Goal: Task Accomplishment & Management: Manage account settings

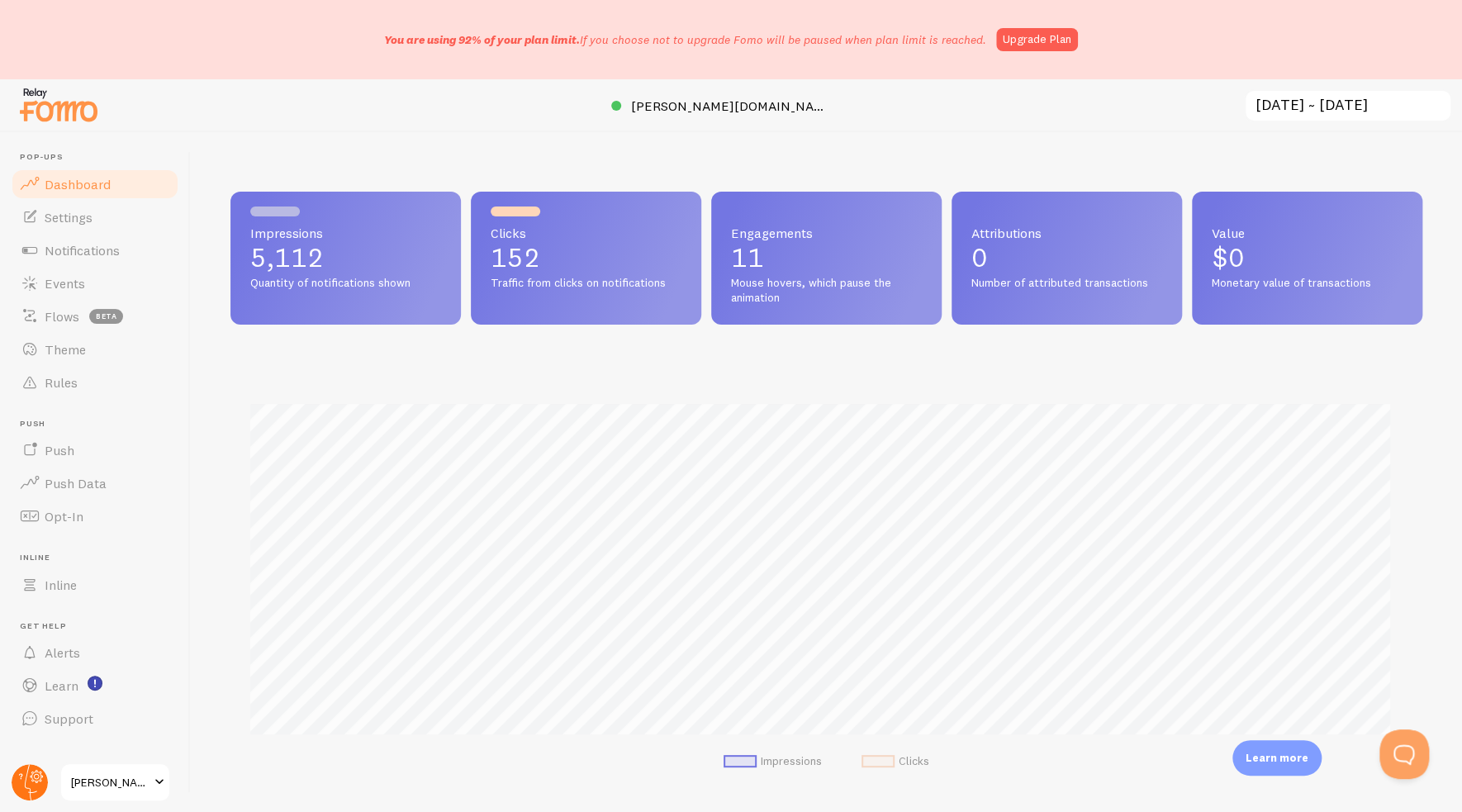
click at [36, 772] on circle at bounding box center [30, 781] width 36 height 36
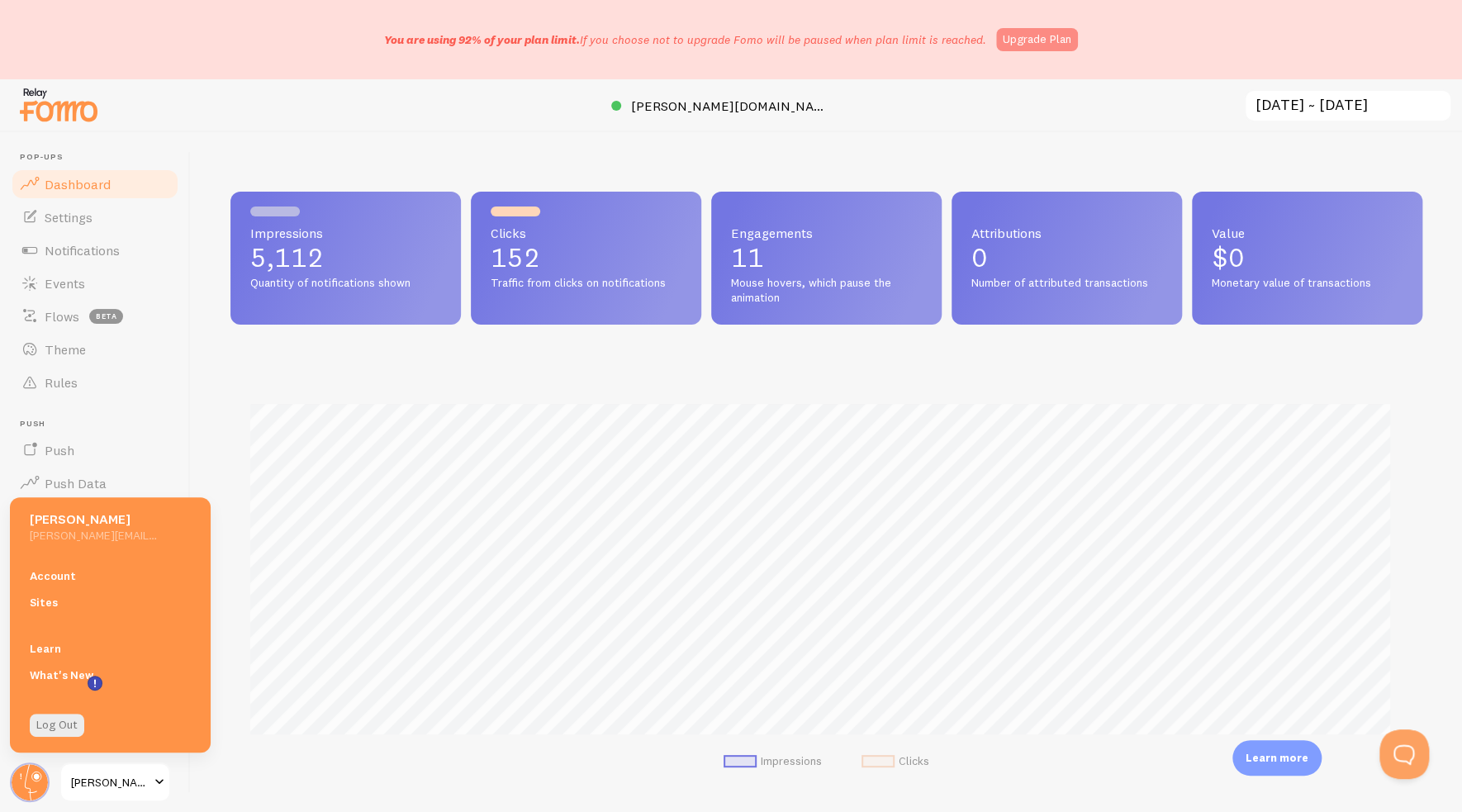
click at [1019, 42] on link "Upgrade Plan" at bounding box center [1036, 38] width 82 height 23
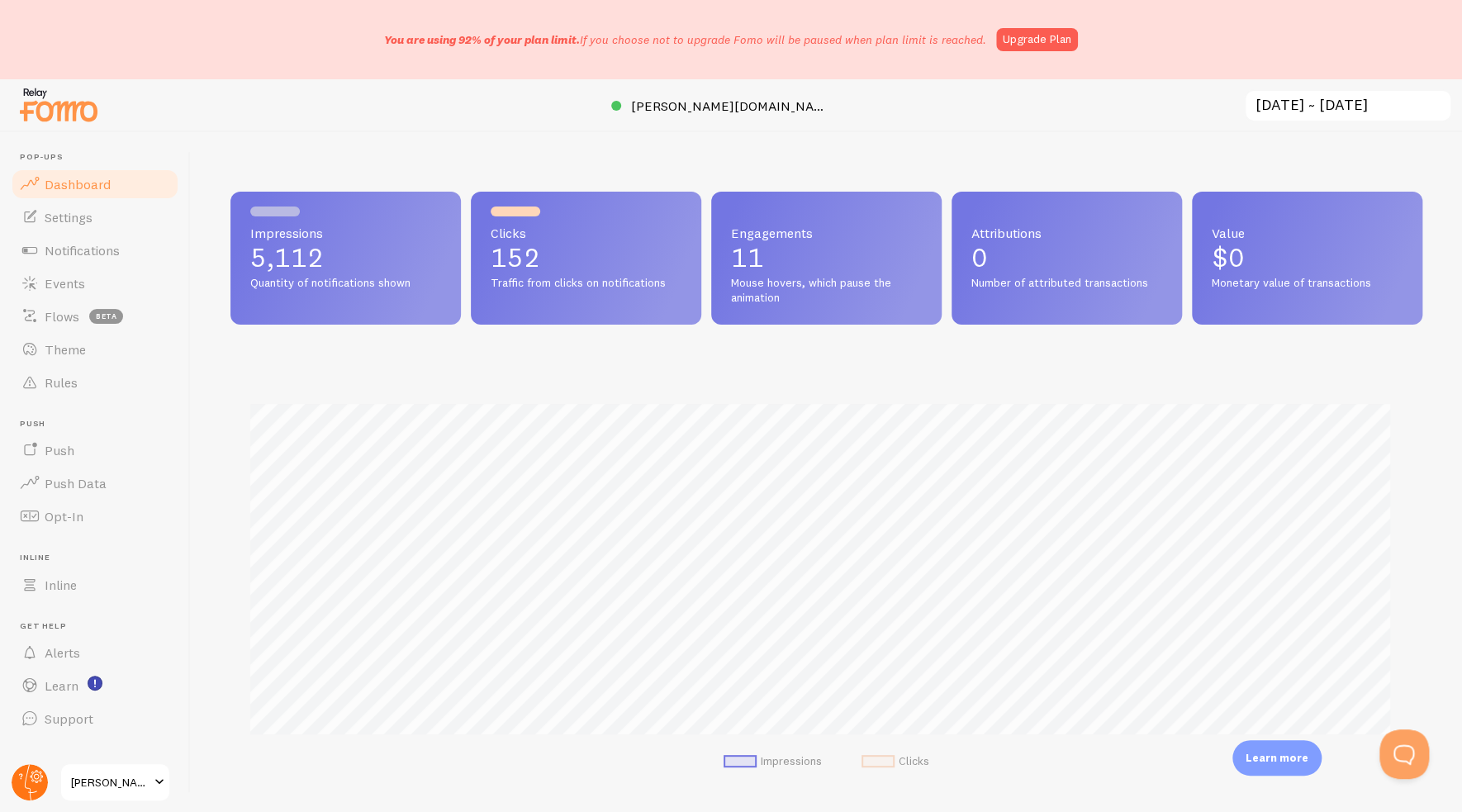
click at [39, 787] on circle at bounding box center [30, 781] width 36 height 36
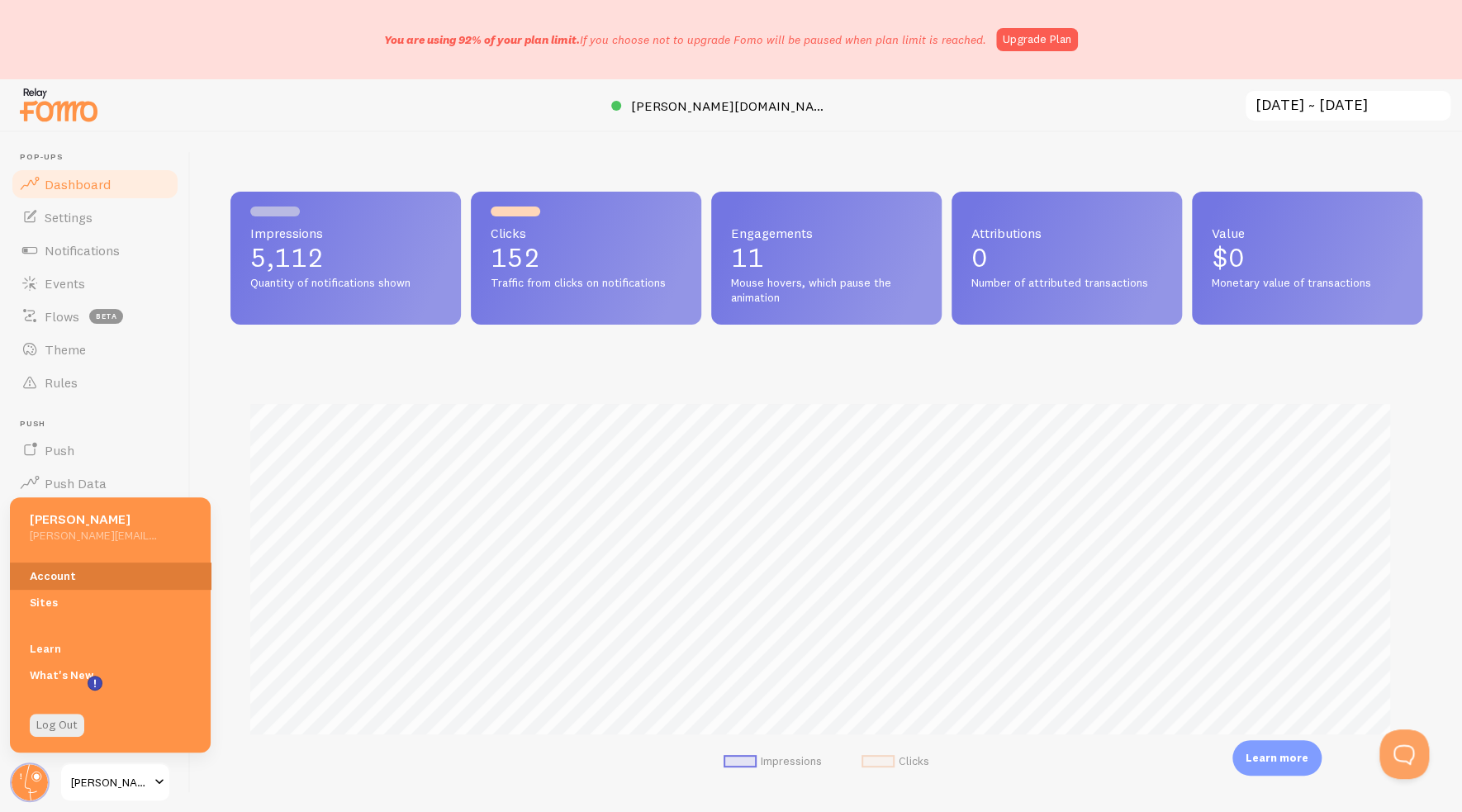
click at [70, 582] on link "Account" at bounding box center [110, 575] width 201 height 27
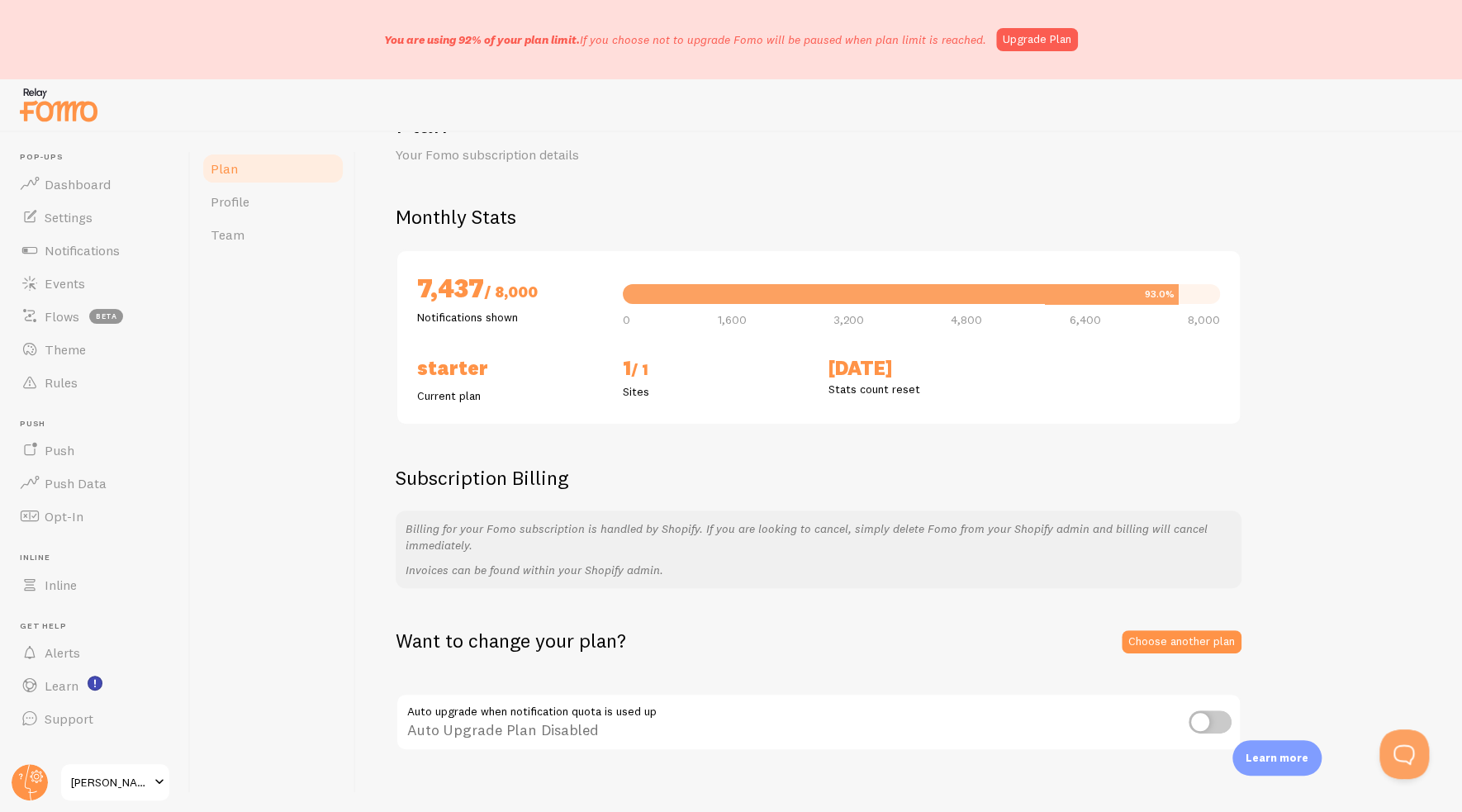
scroll to position [83, 0]
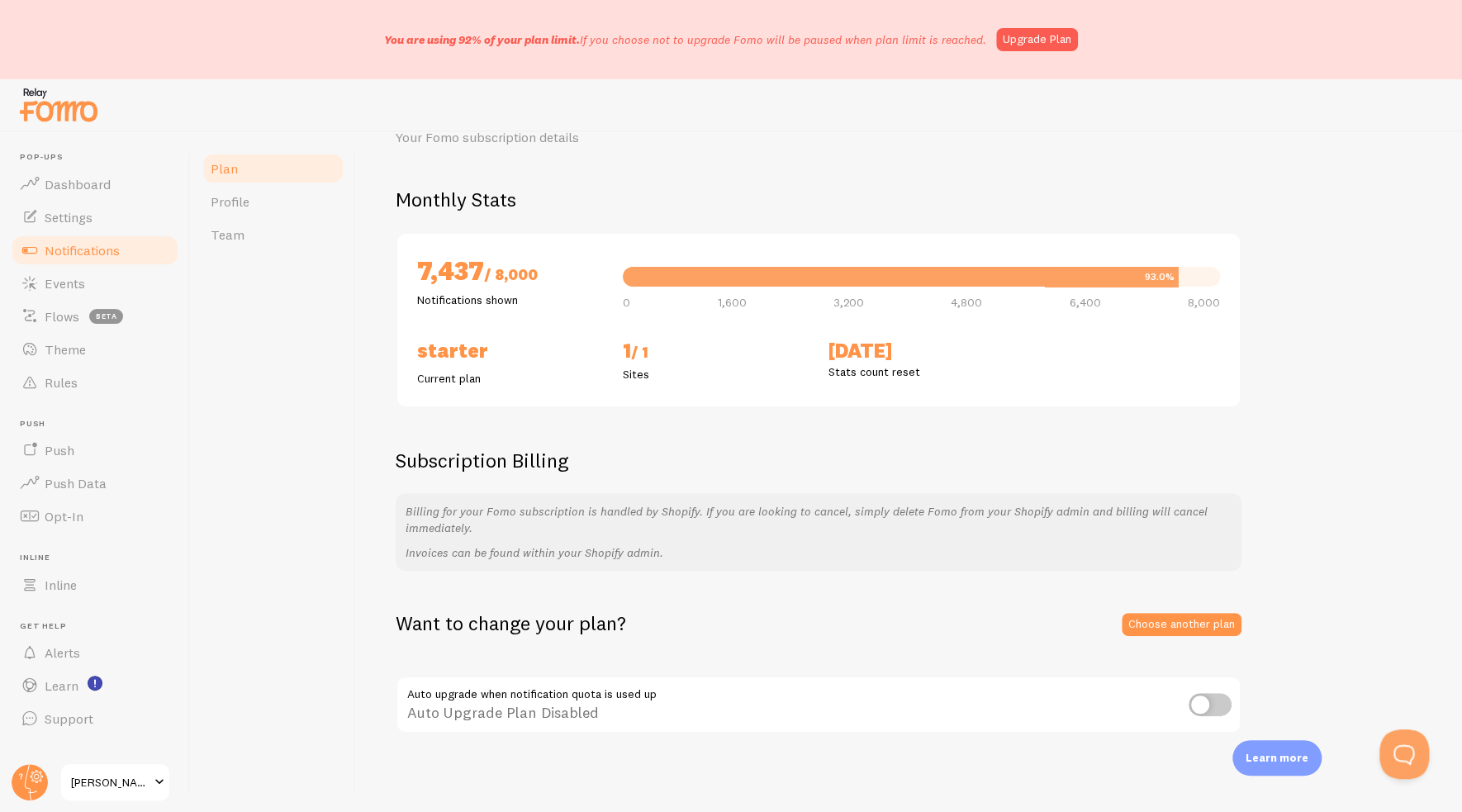
click at [104, 250] on span "Notifications" at bounding box center [82, 249] width 75 height 17
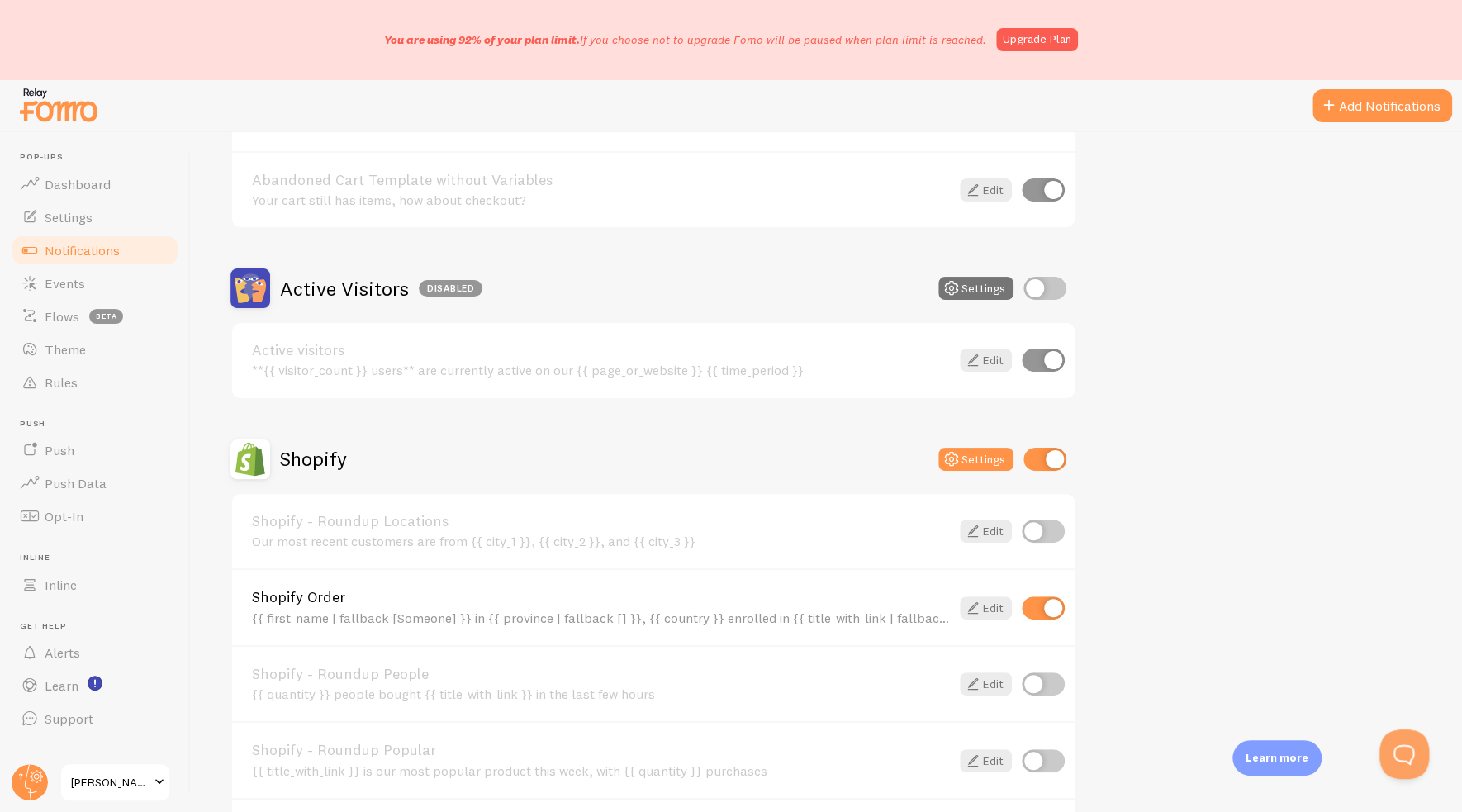
scroll to position [330, 0]
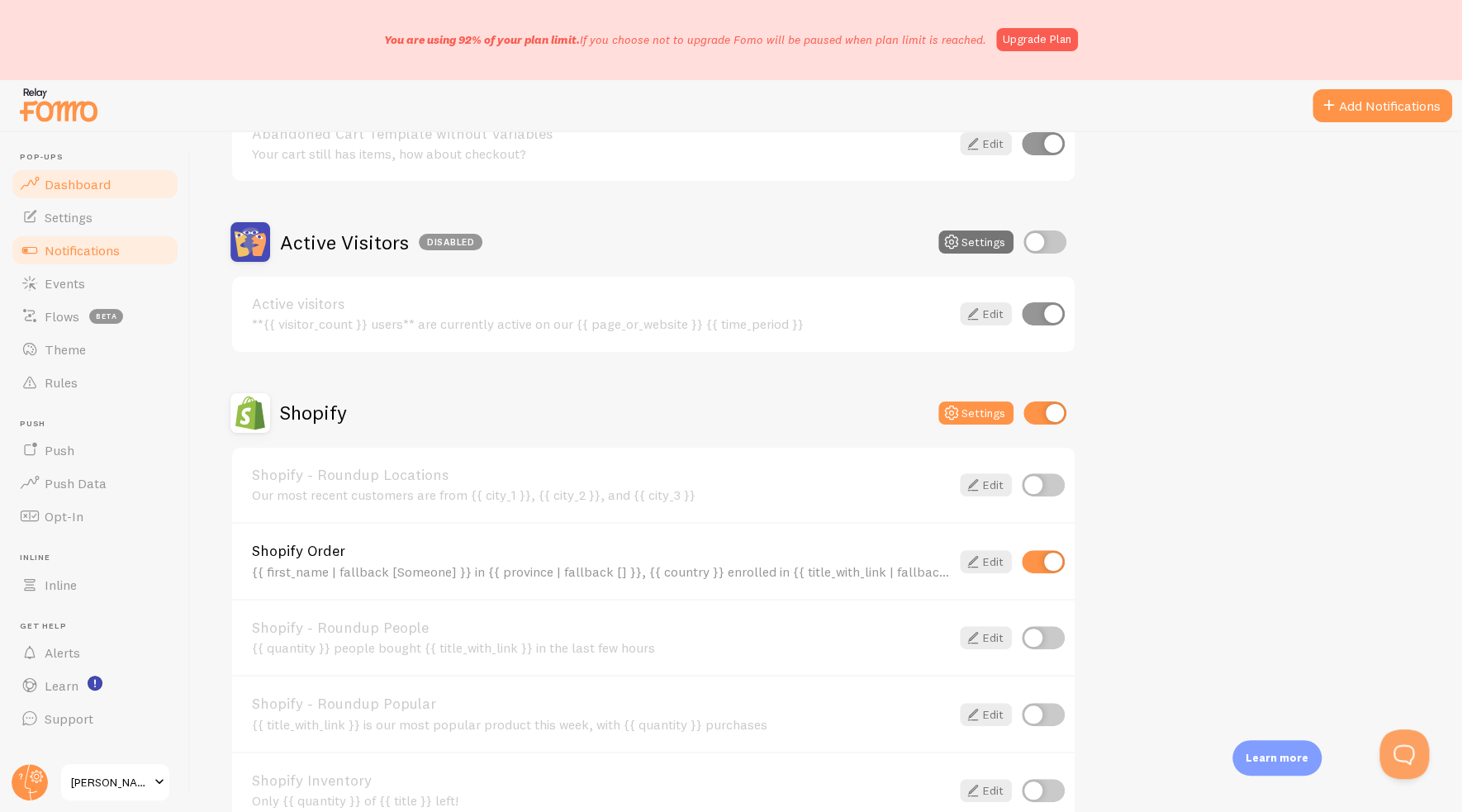
click at [50, 182] on span "Dashboard" at bounding box center [77, 183] width 66 height 17
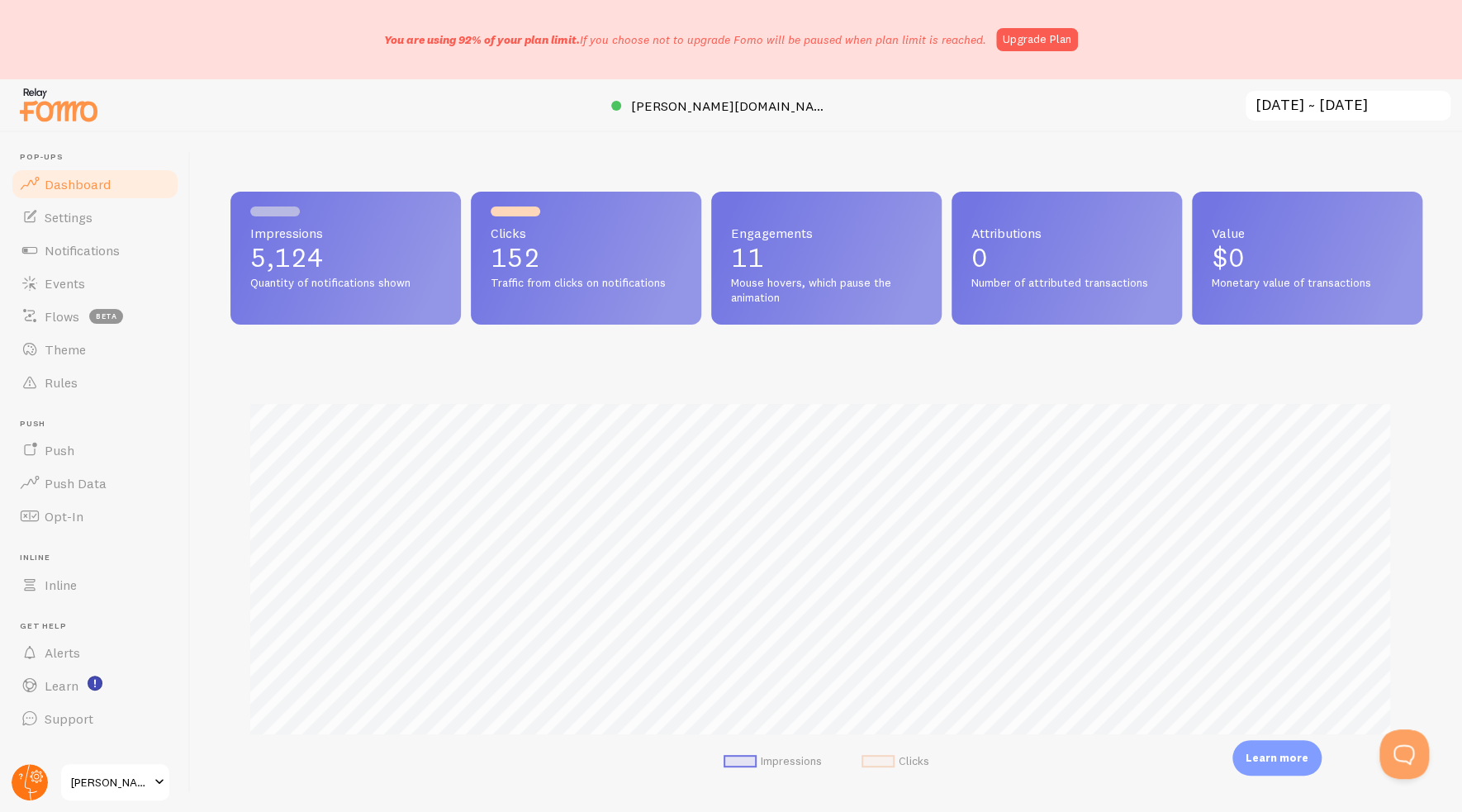
click at [22, 777] on circle at bounding box center [30, 781] width 36 height 36
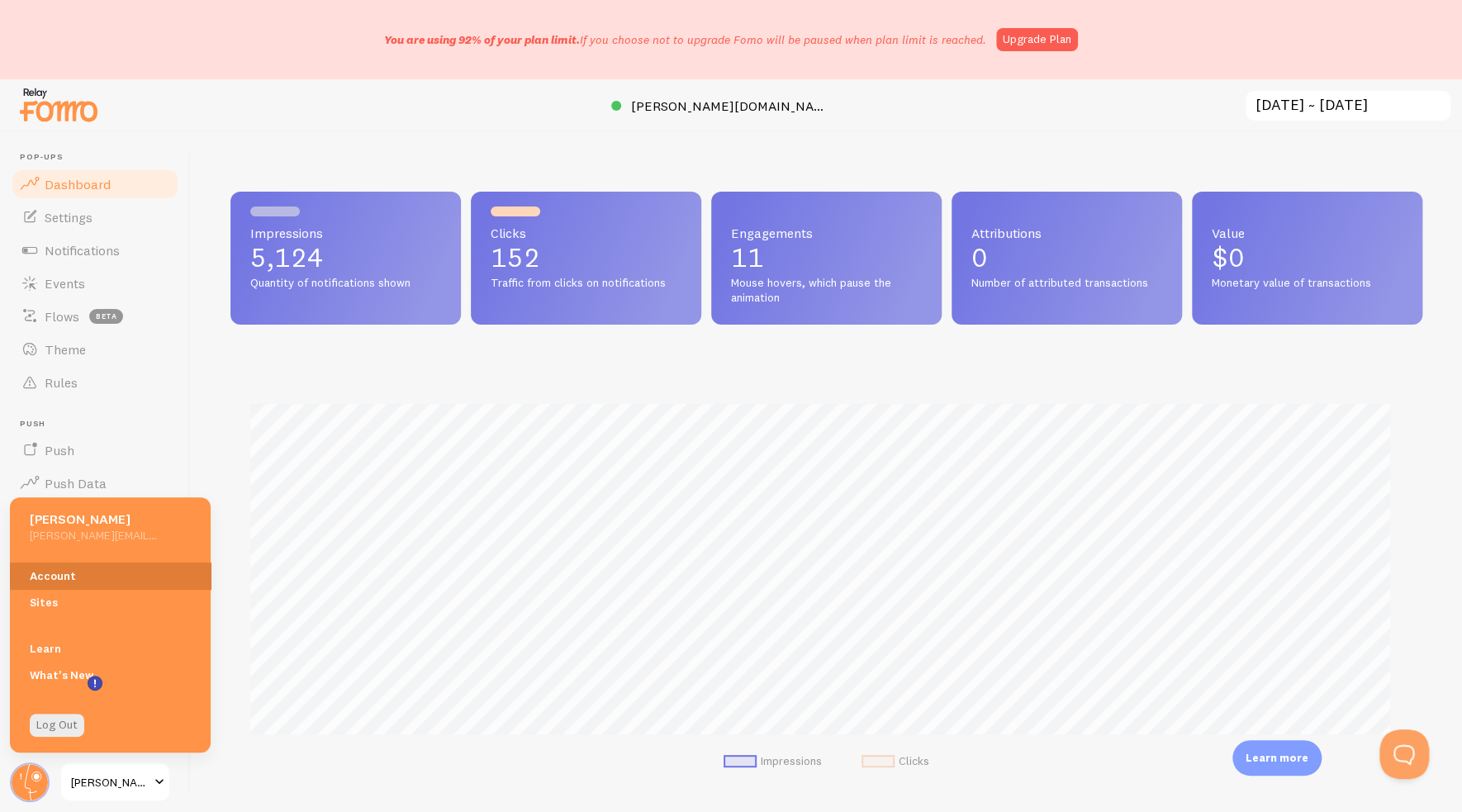
click at [76, 577] on link "Account" at bounding box center [110, 575] width 201 height 27
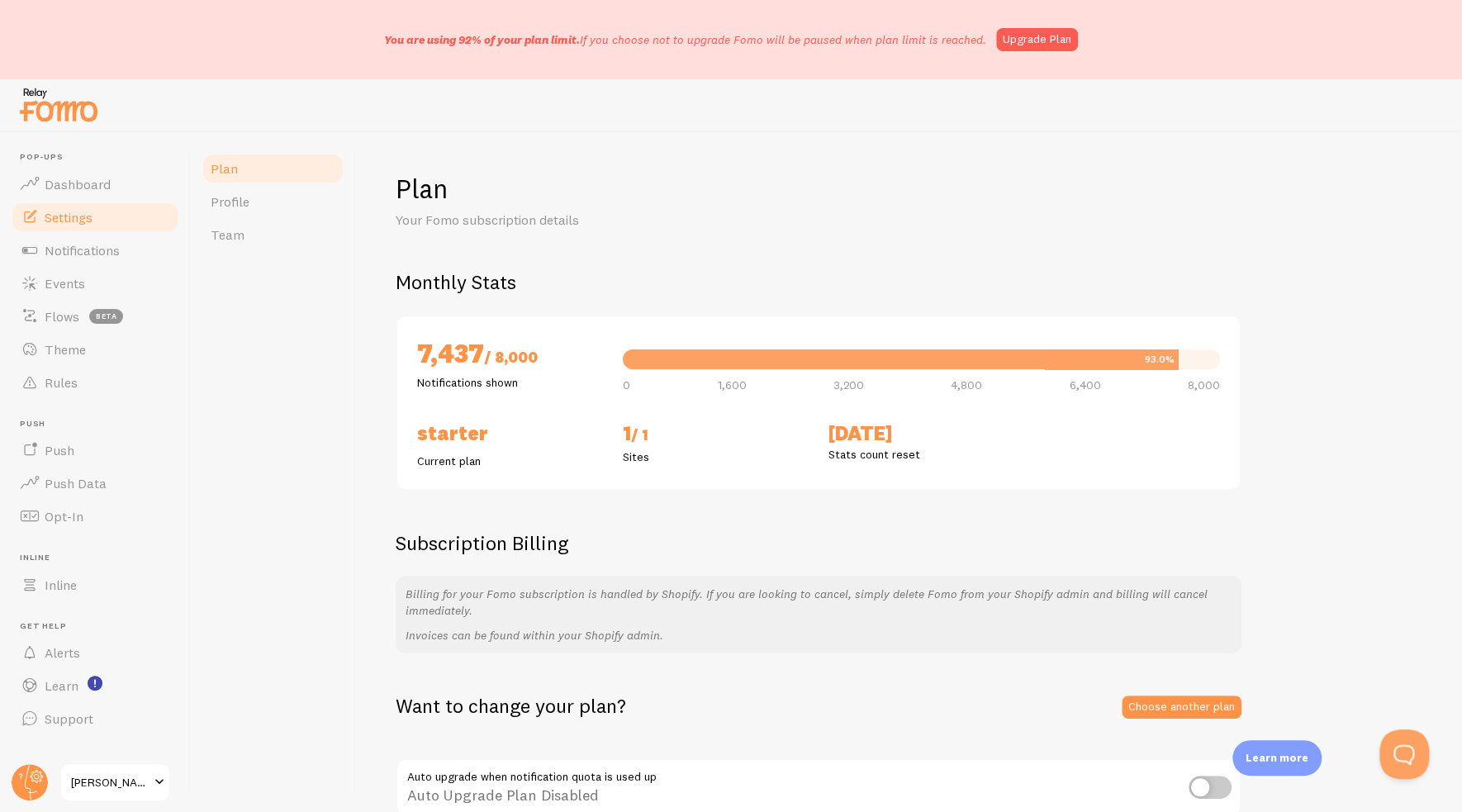
click at [70, 221] on span "Settings" at bounding box center [68, 217] width 48 height 17
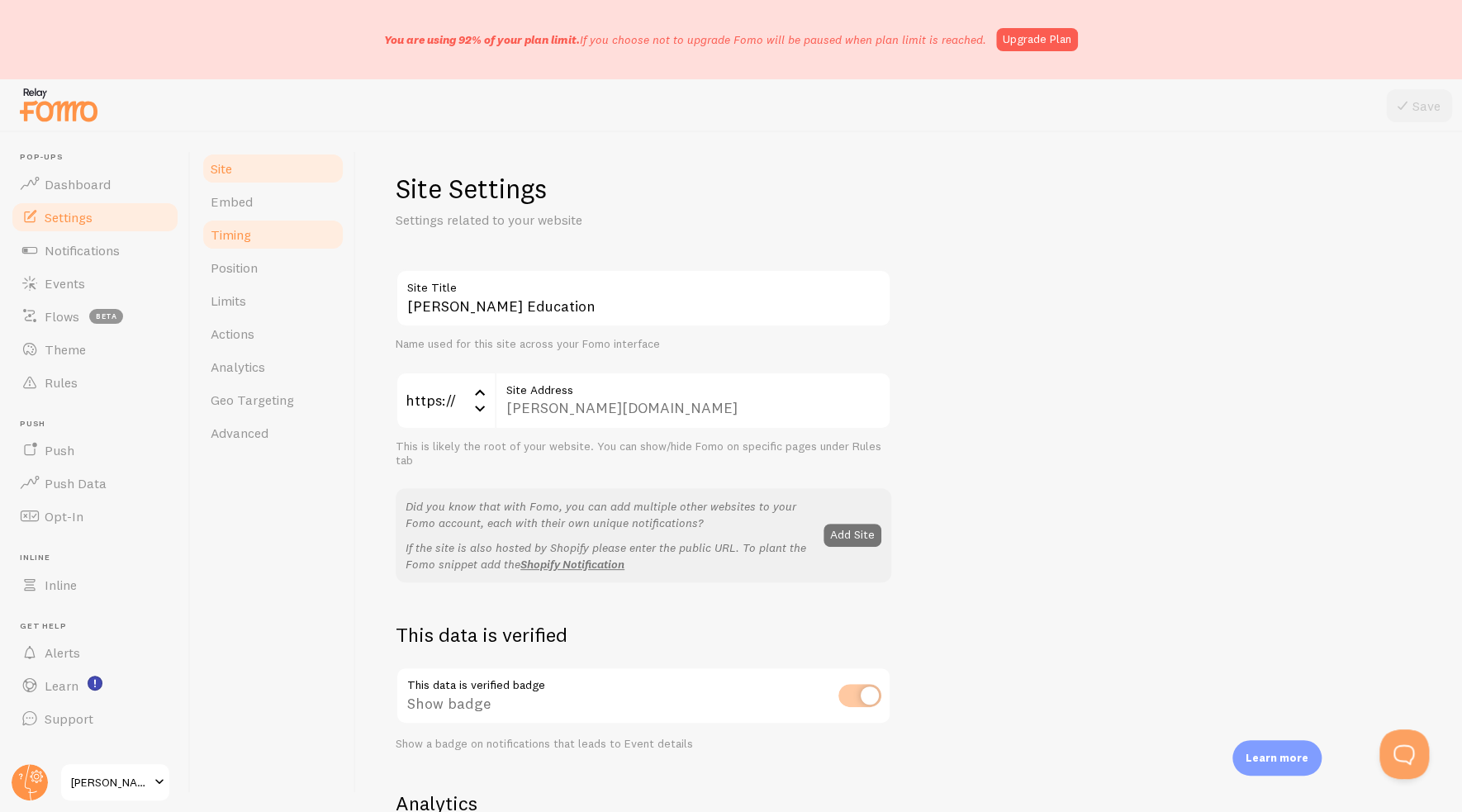
click at [252, 240] on link "Timing" at bounding box center [273, 235] width 145 height 34
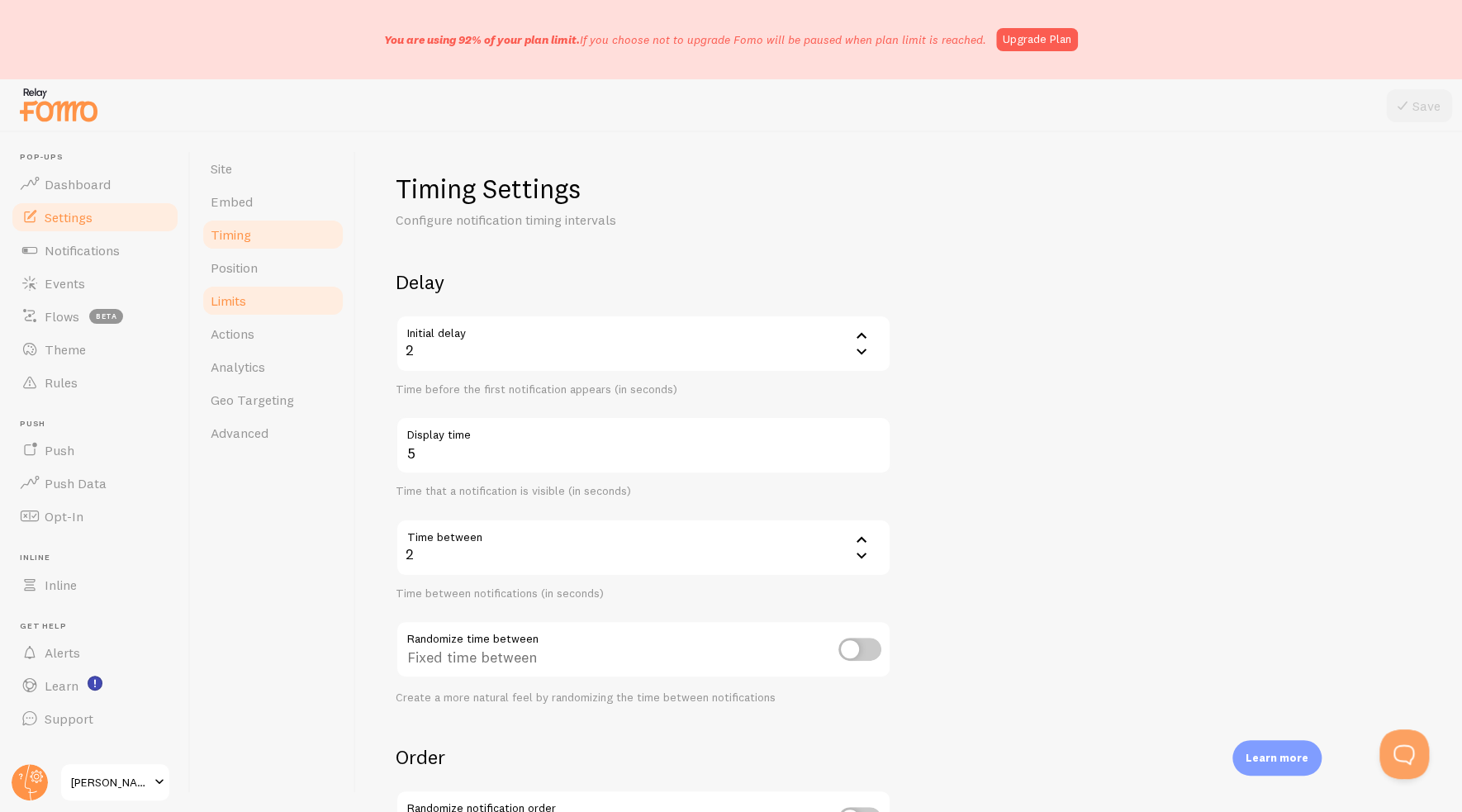
click at [264, 311] on link "Limits" at bounding box center [273, 301] width 145 height 34
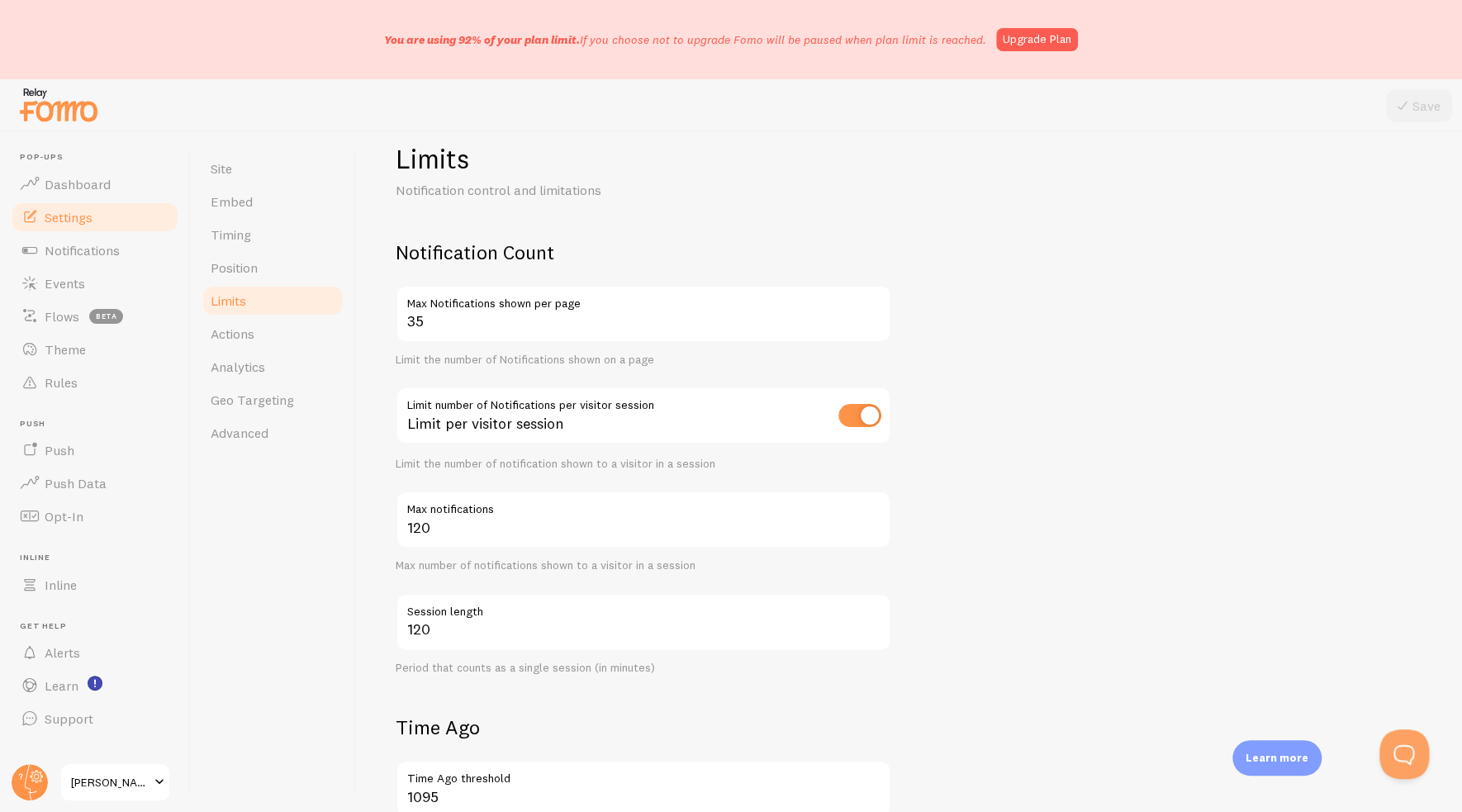
scroll to position [83, 0]
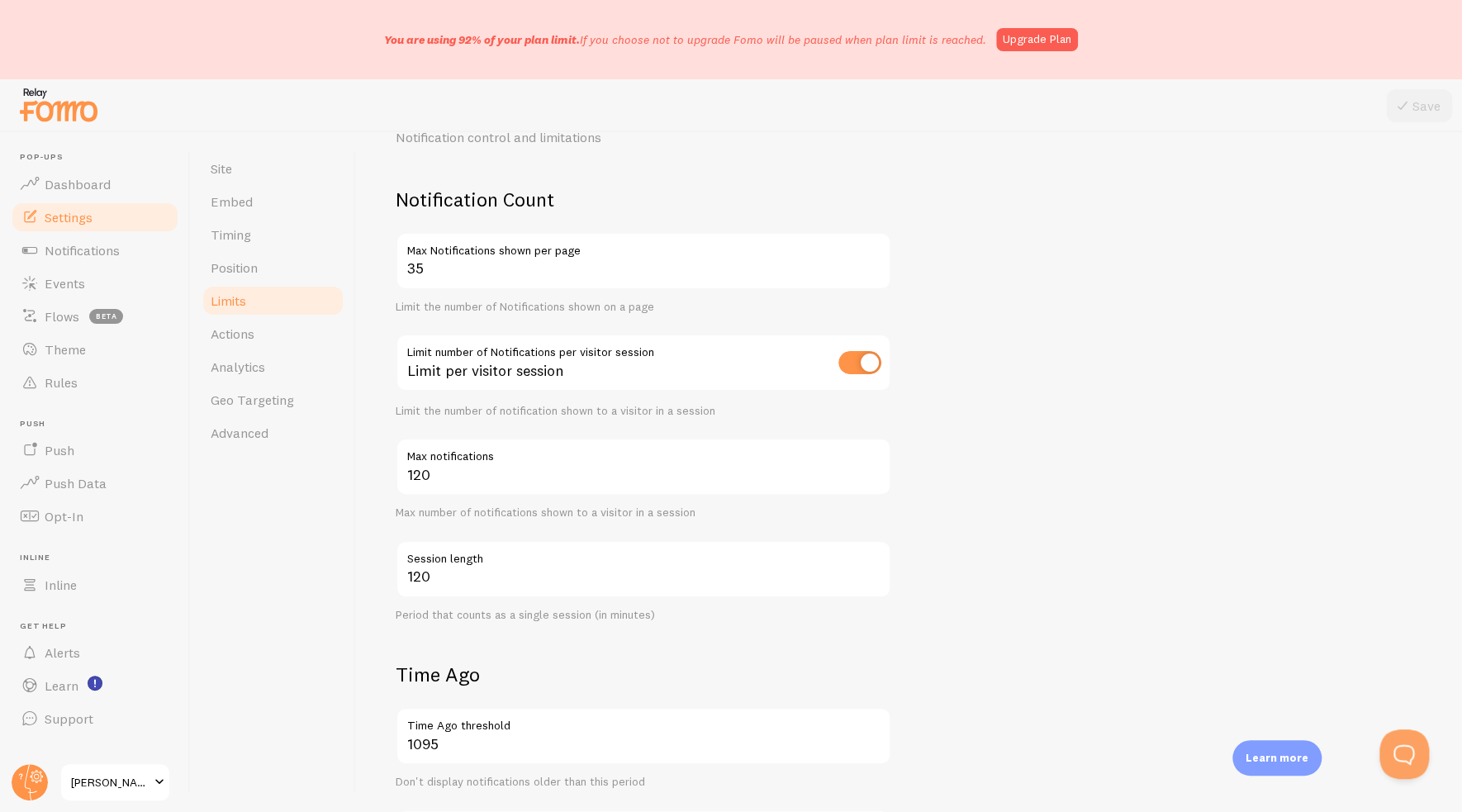
drag, startPoint x: 18, startPoint y: 789, endPoint x: 38, endPoint y: 750, distance: 43.8
click at [19, 789] on circle at bounding box center [30, 781] width 36 height 36
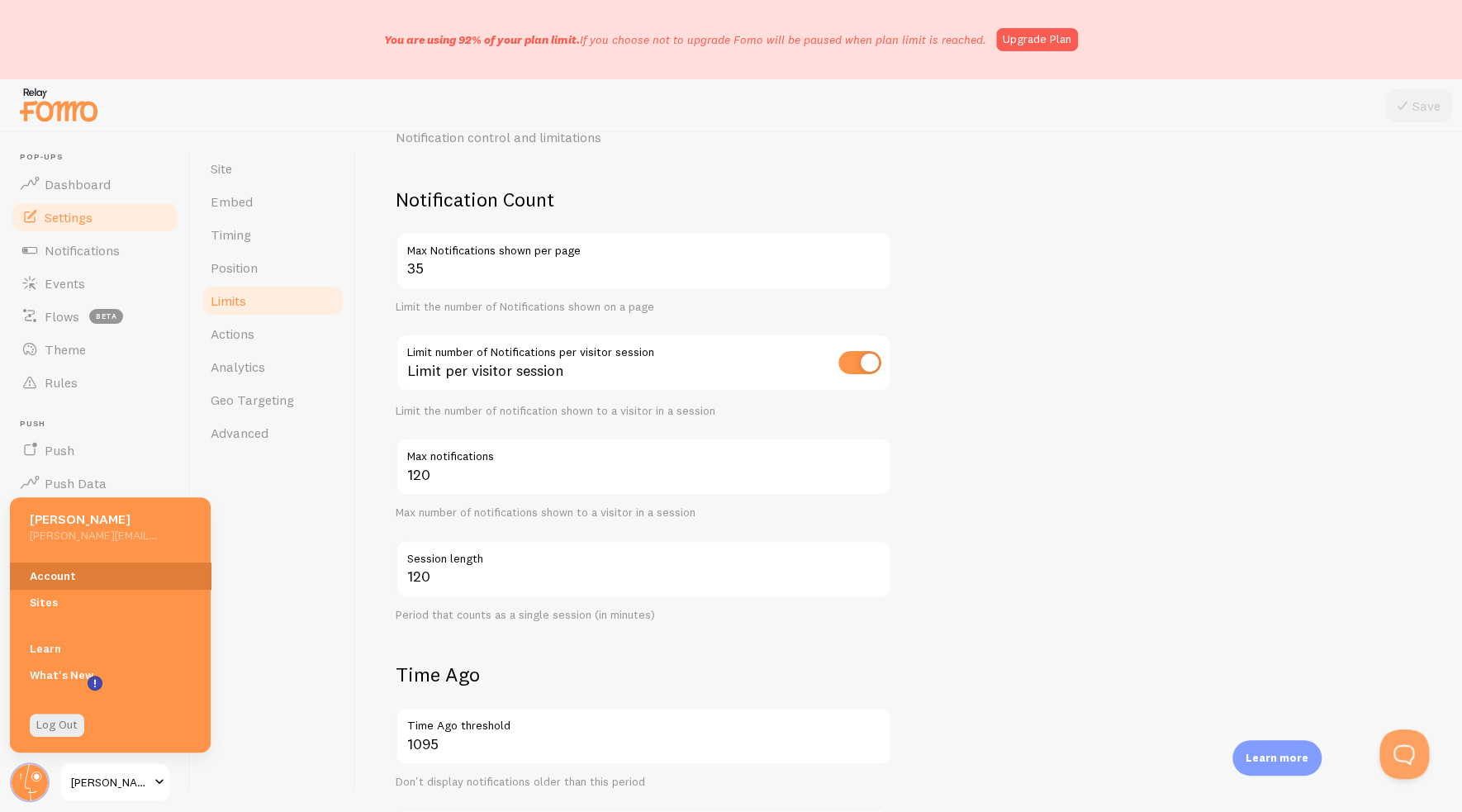
click at [101, 569] on link "Account" at bounding box center [110, 575] width 201 height 27
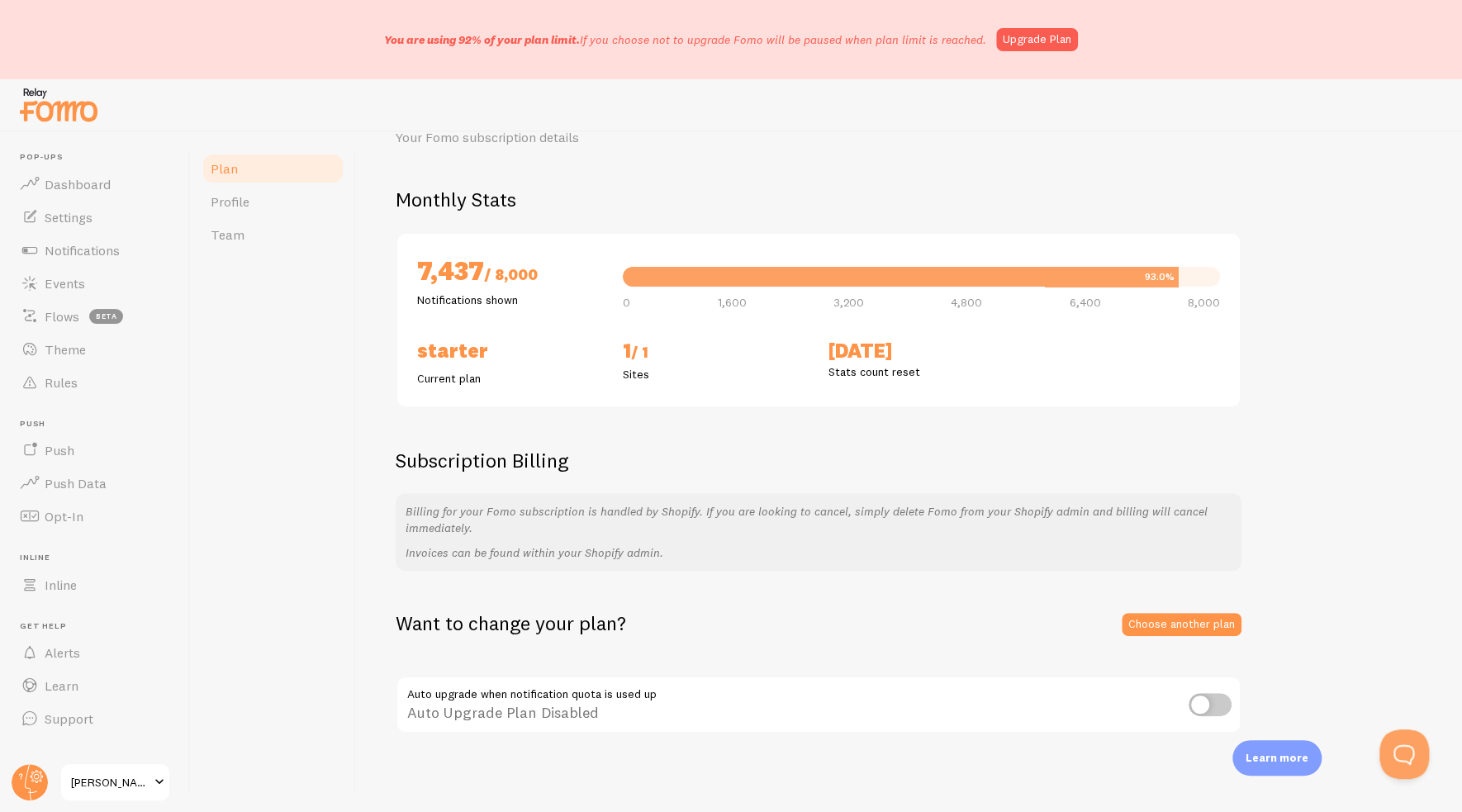
scroll to position [83, 0]
click at [35, 775] on icon at bounding box center [36, 777] width 6 height 6
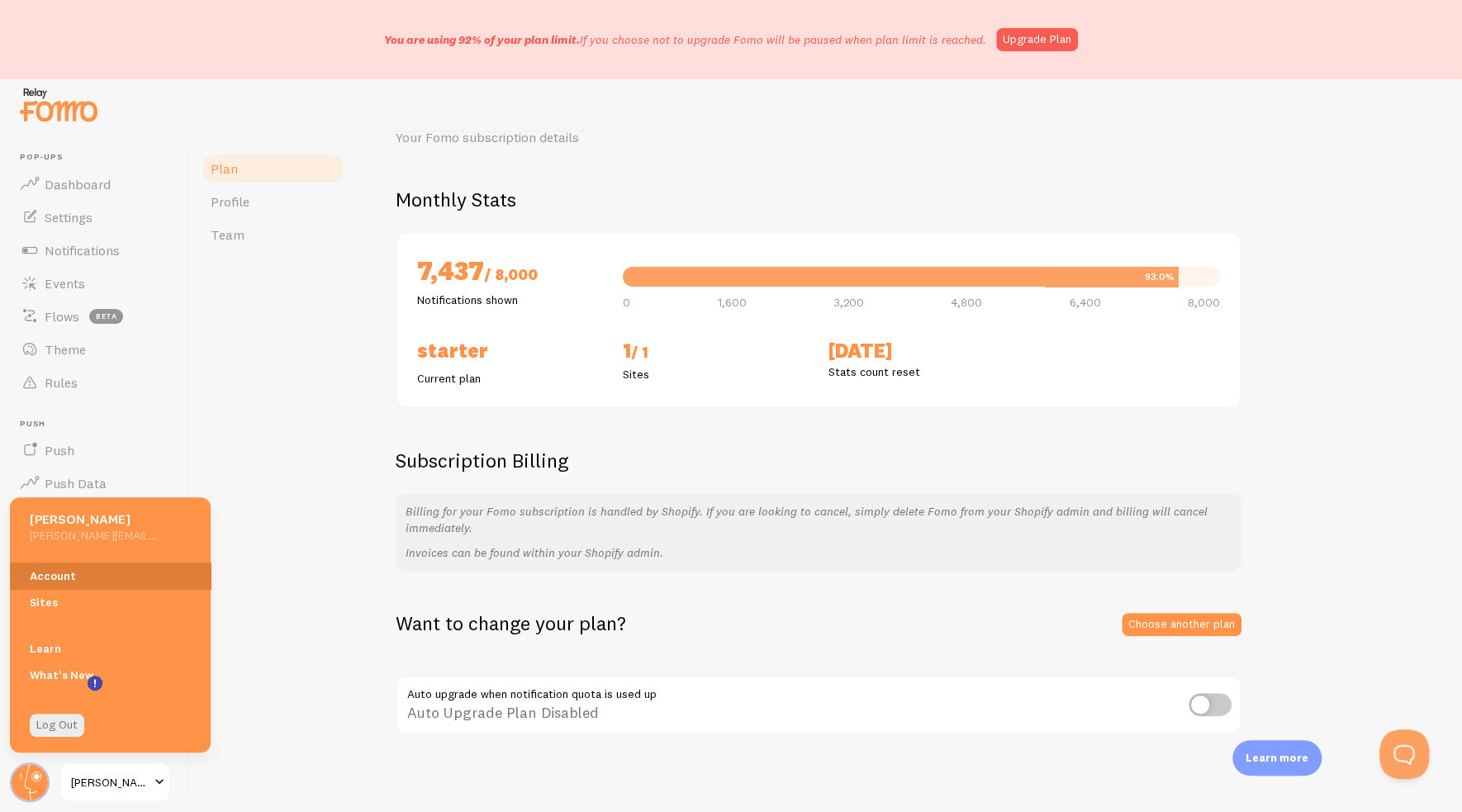
click at [76, 570] on link "Account" at bounding box center [110, 575] width 201 height 27
click at [1031, 33] on link "Upgrade Plan" at bounding box center [1036, 38] width 82 height 23
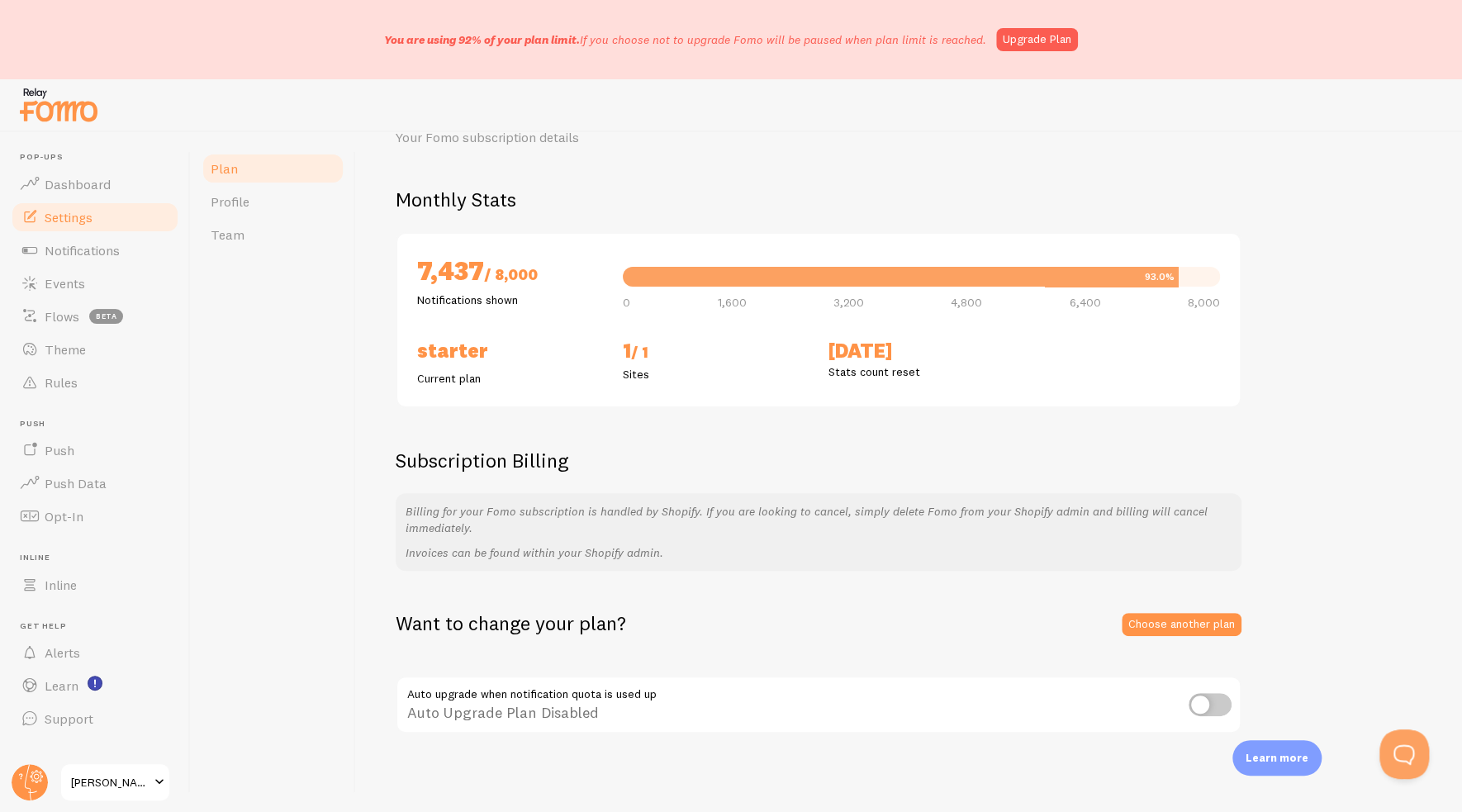
click at [92, 224] on span "Settings" at bounding box center [68, 217] width 48 height 17
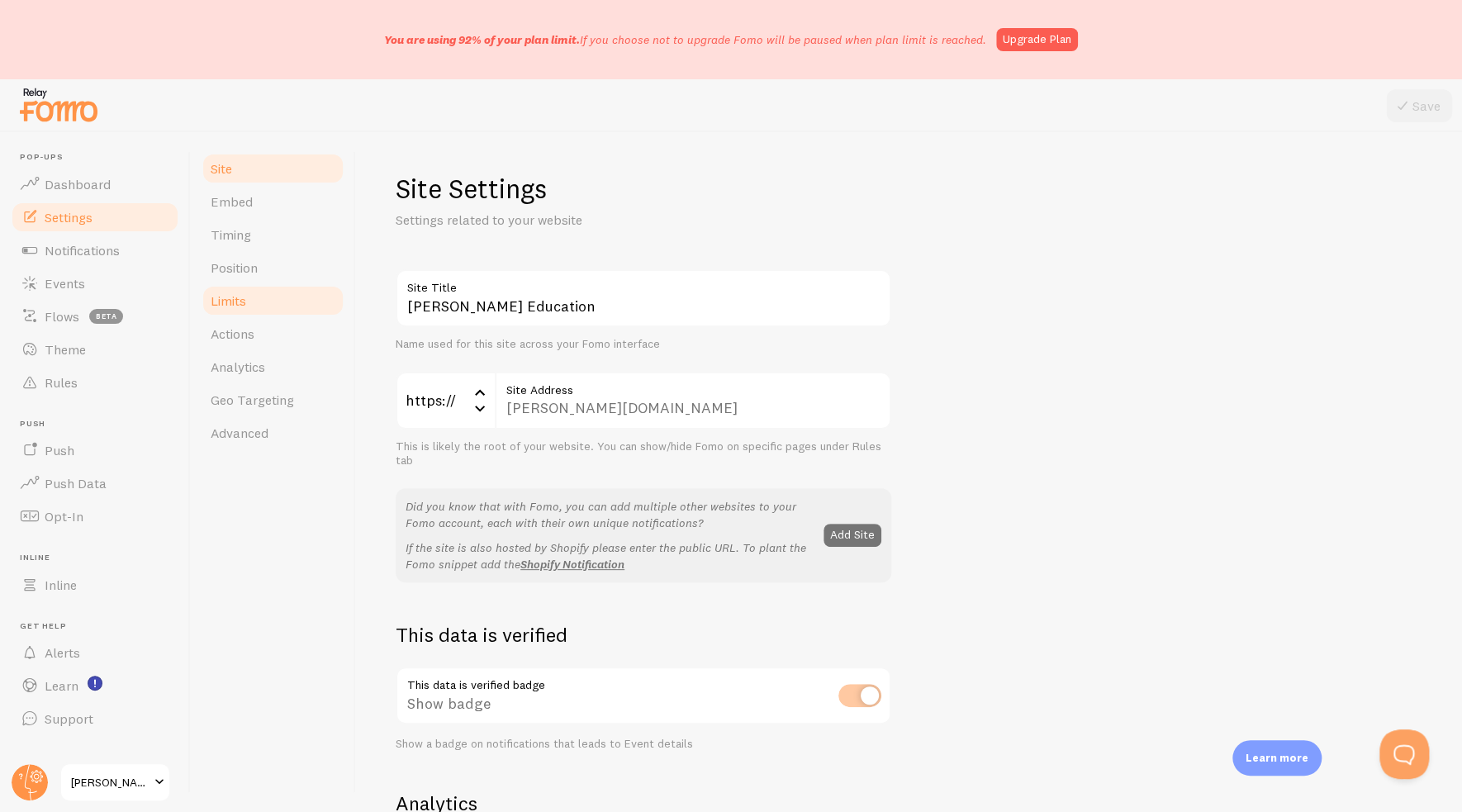
click at [247, 297] on link "Limits" at bounding box center [273, 301] width 145 height 34
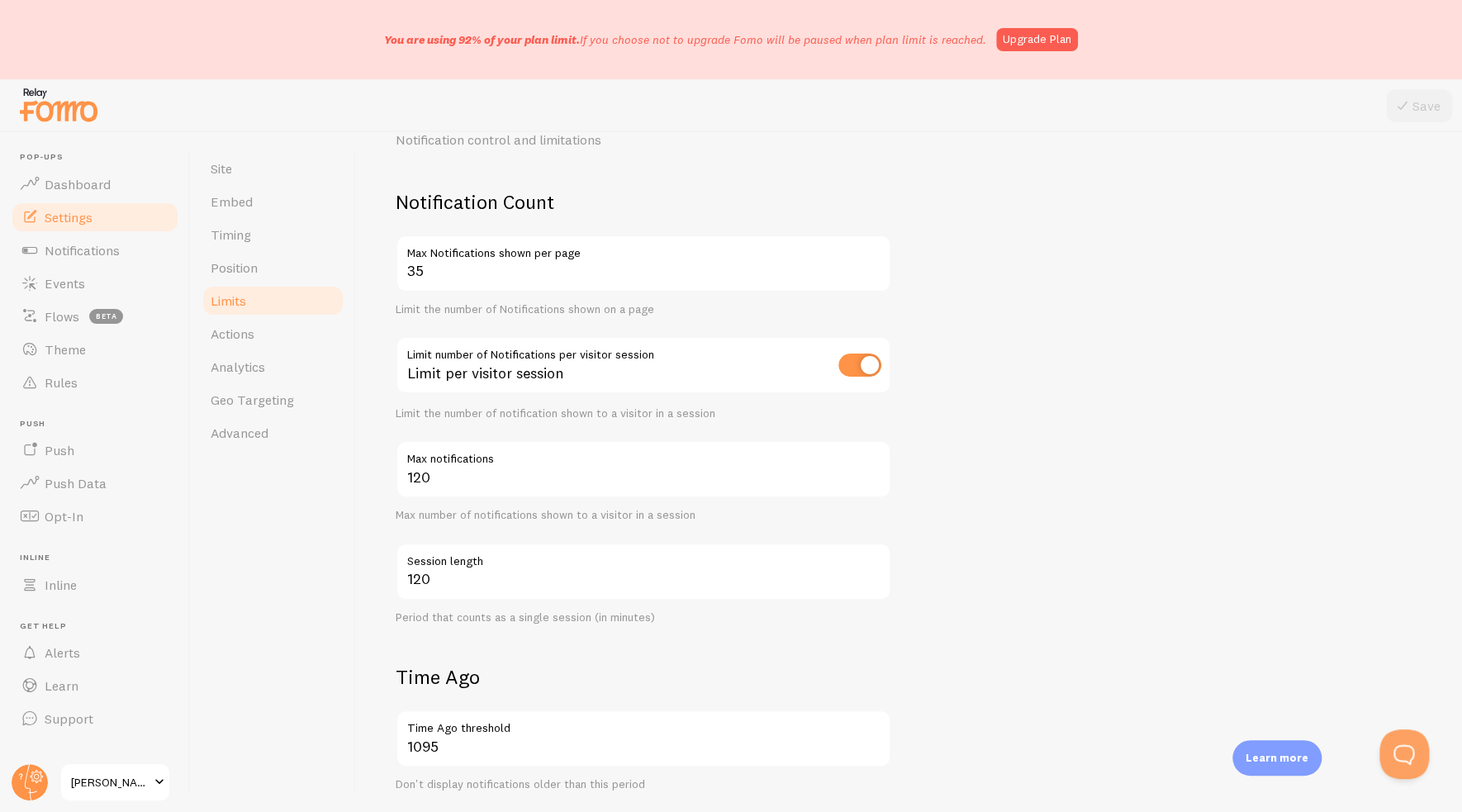
scroll to position [83, 0]
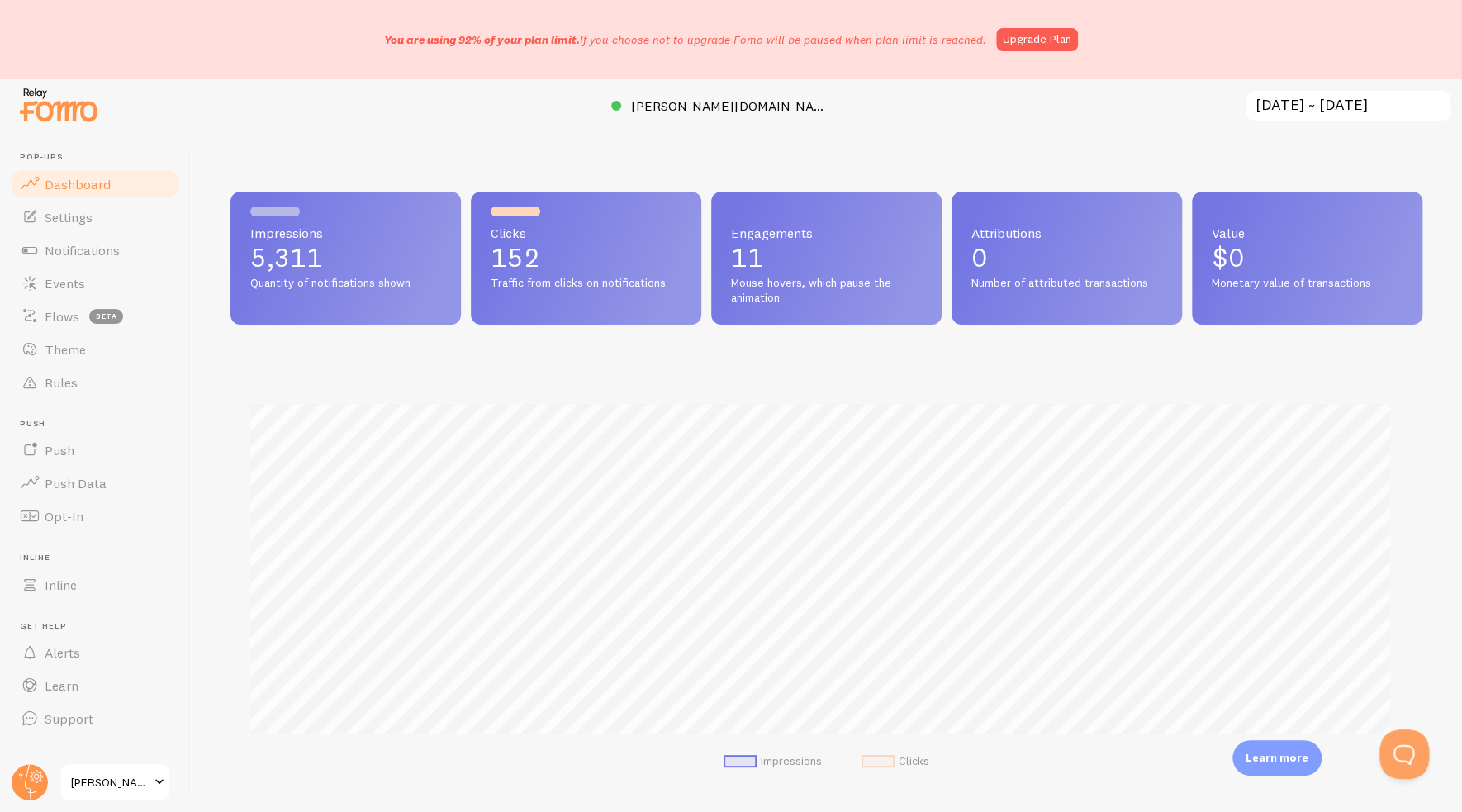
scroll to position [825128, 824721]
click at [78, 228] on link "Settings" at bounding box center [95, 218] width 171 height 34
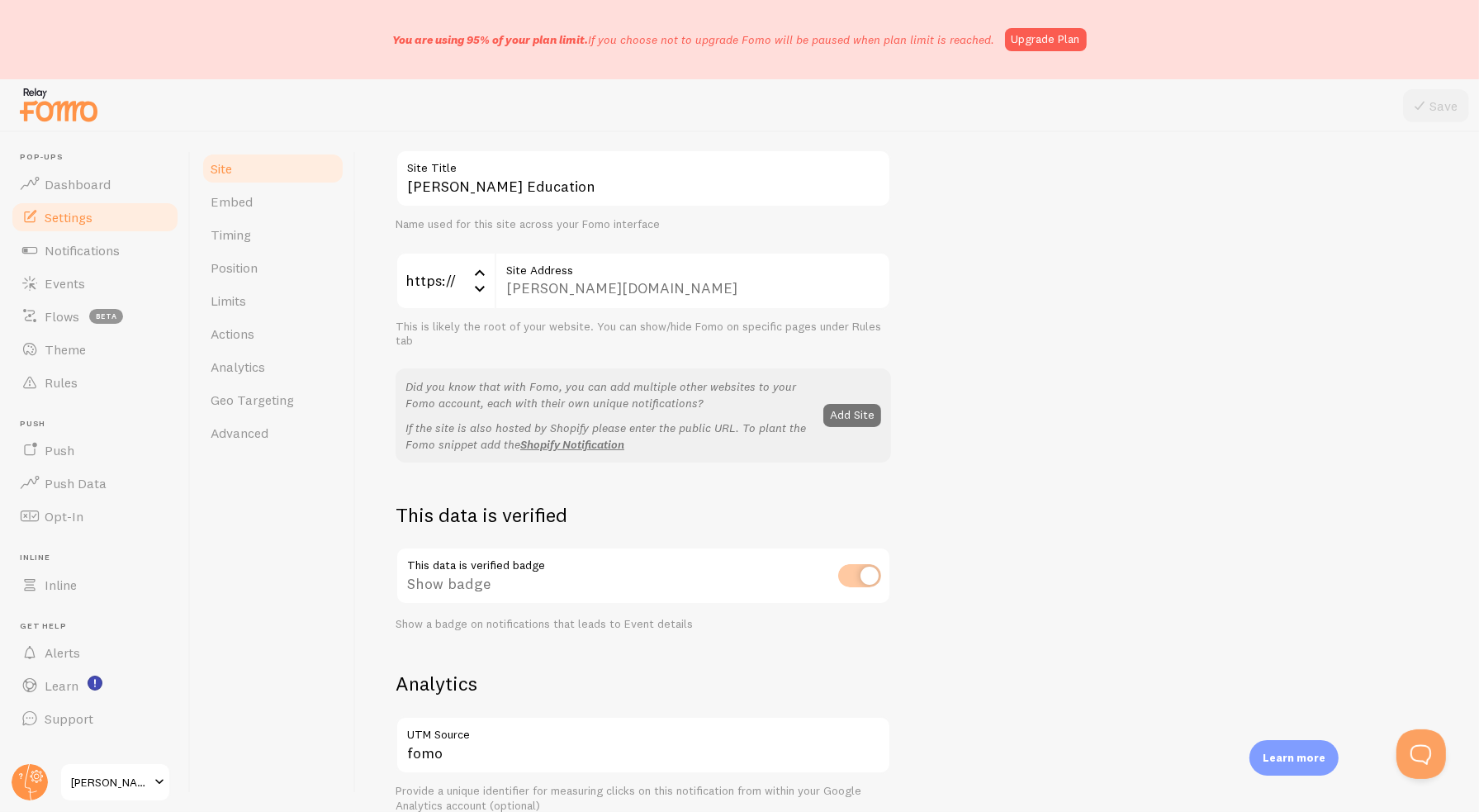
scroll to position [166, 0]
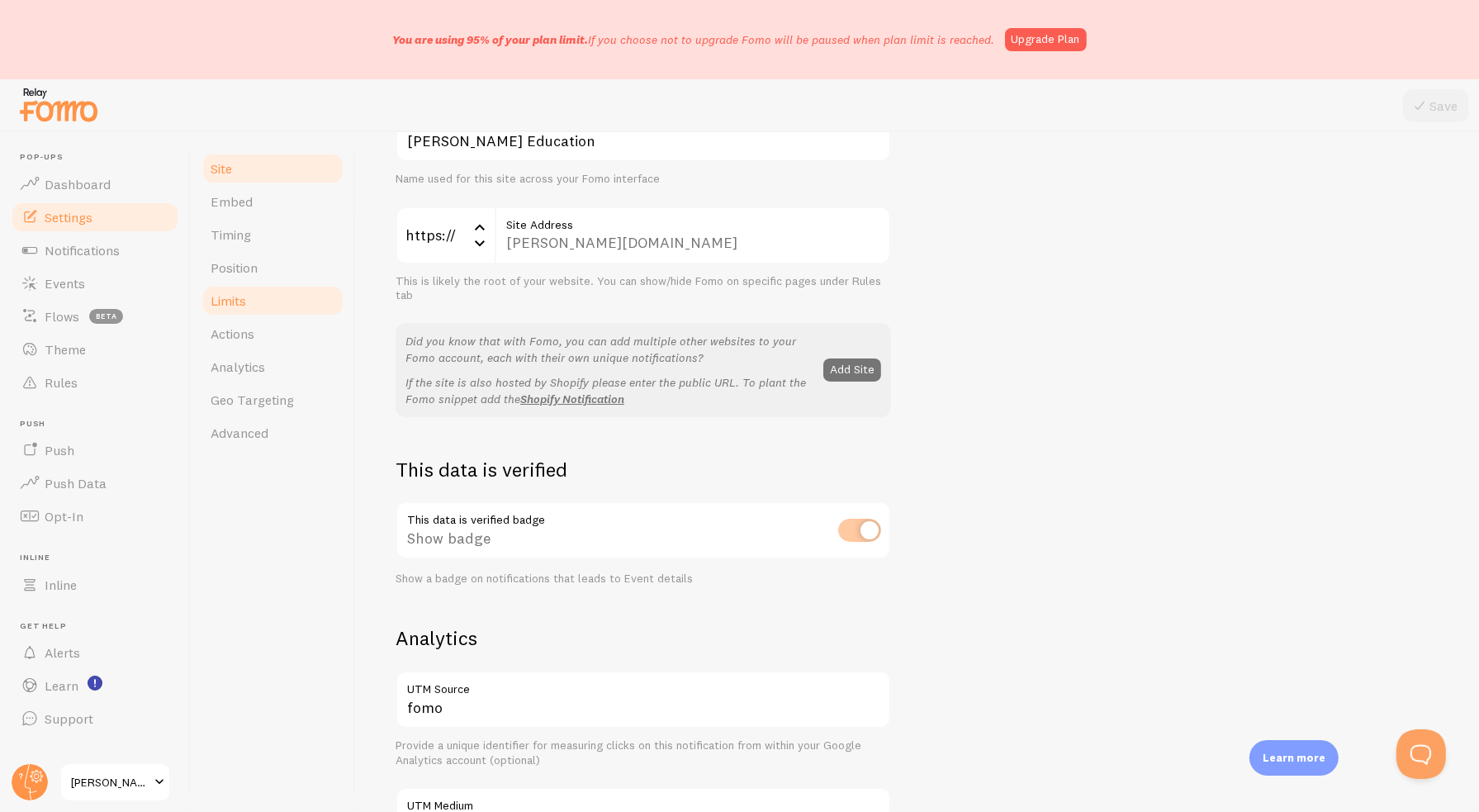
click at [263, 303] on link "Limits" at bounding box center [273, 301] width 145 height 34
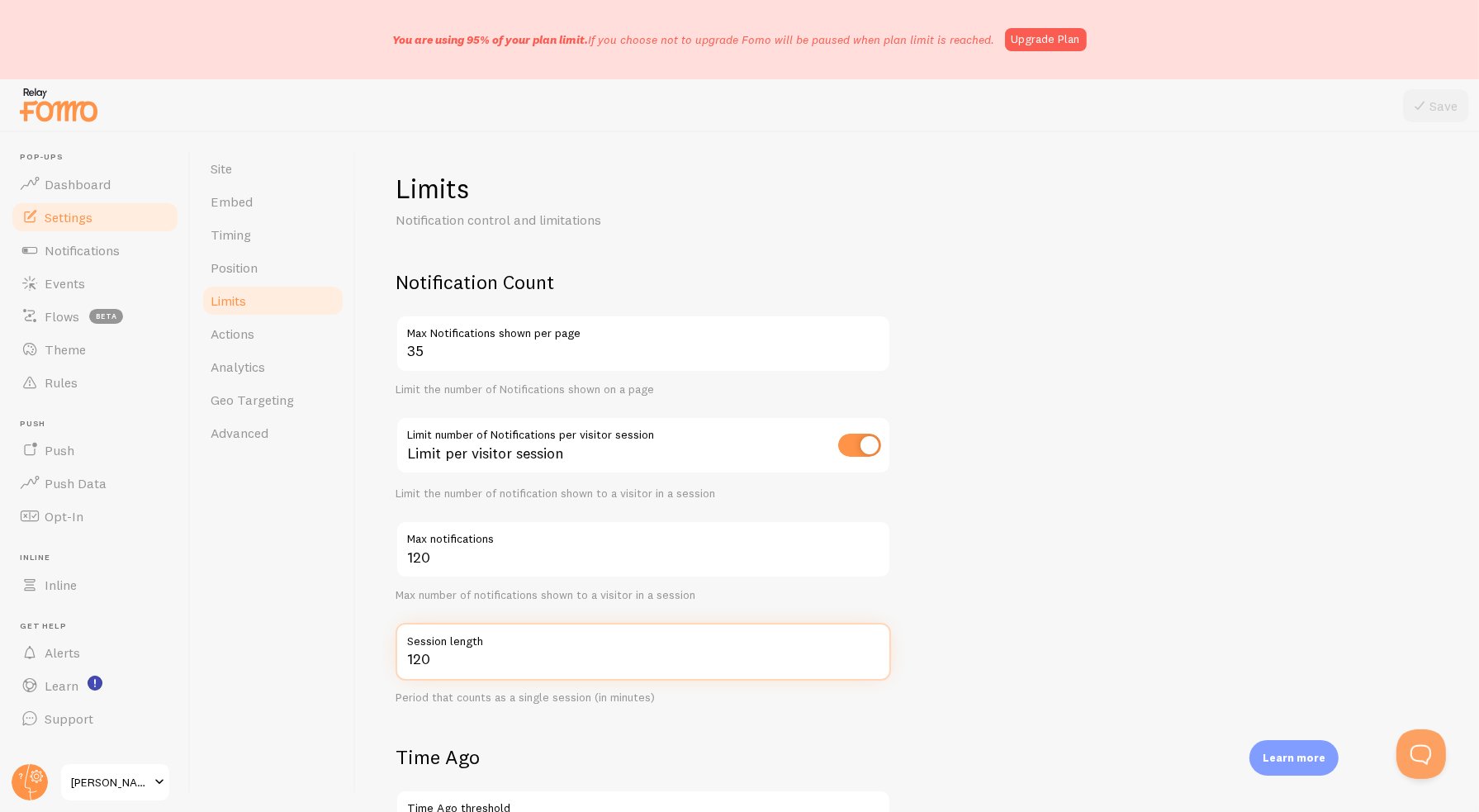
drag, startPoint x: 441, startPoint y: 662, endPoint x: 380, endPoint y: 656, distance: 61.3
click at [387, 657] on div "Limits Notification control and limitations Notification Count 35 Max Notificat…" at bounding box center [917, 471] width 1123 height 679
click at [409, 665] on input "120" at bounding box center [643, 651] width 496 height 58
drag, startPoint x: 413, startPoint y: 661, endPoint x: 403, endPoint y: 663, distance: 10.2
click at [403, 663] on input "120" at bounding box center [643, 651] width 496 height 58
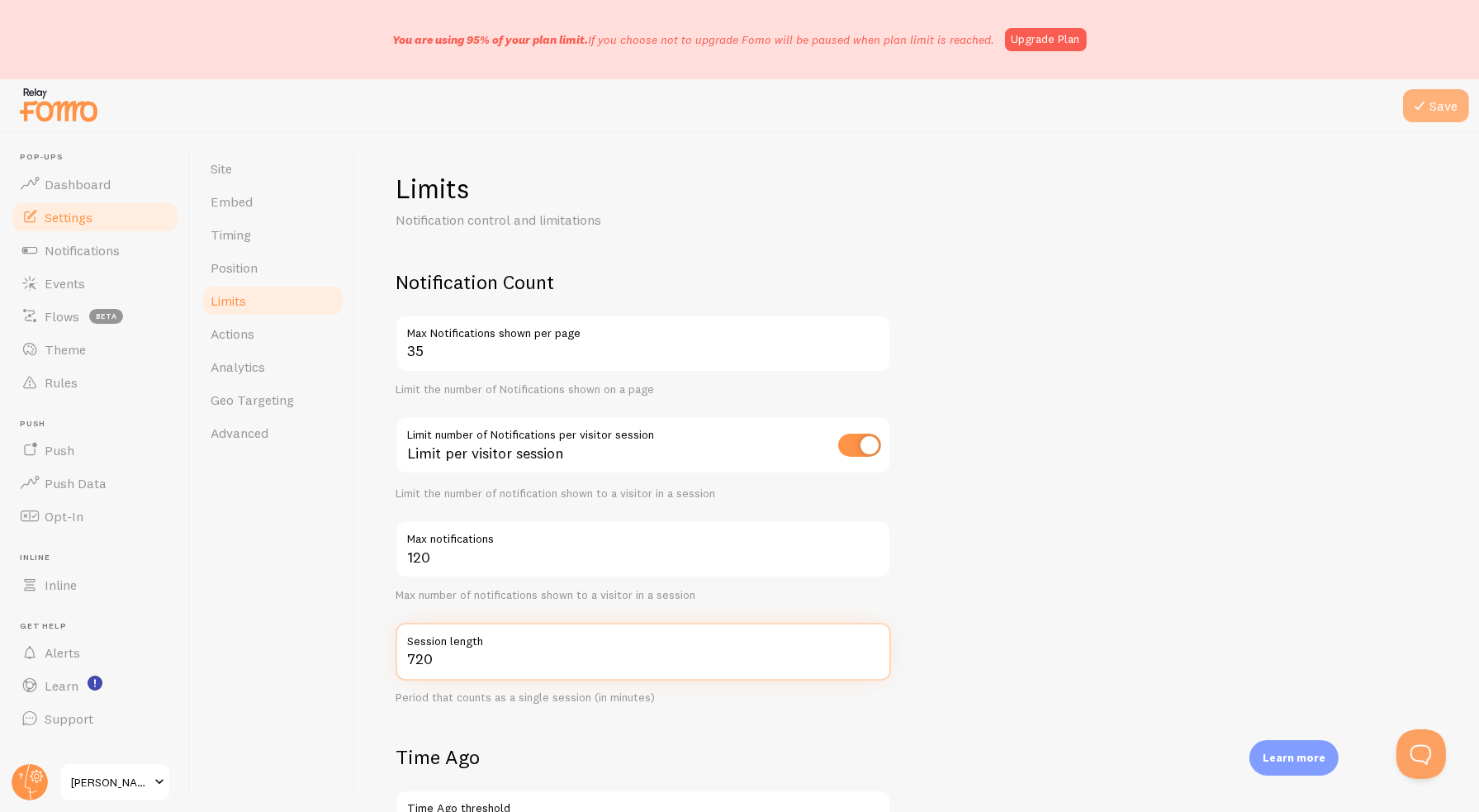
type input "720"
click at [1423, 99] on icon at bounding box center [1420, 105] width 20 height 20
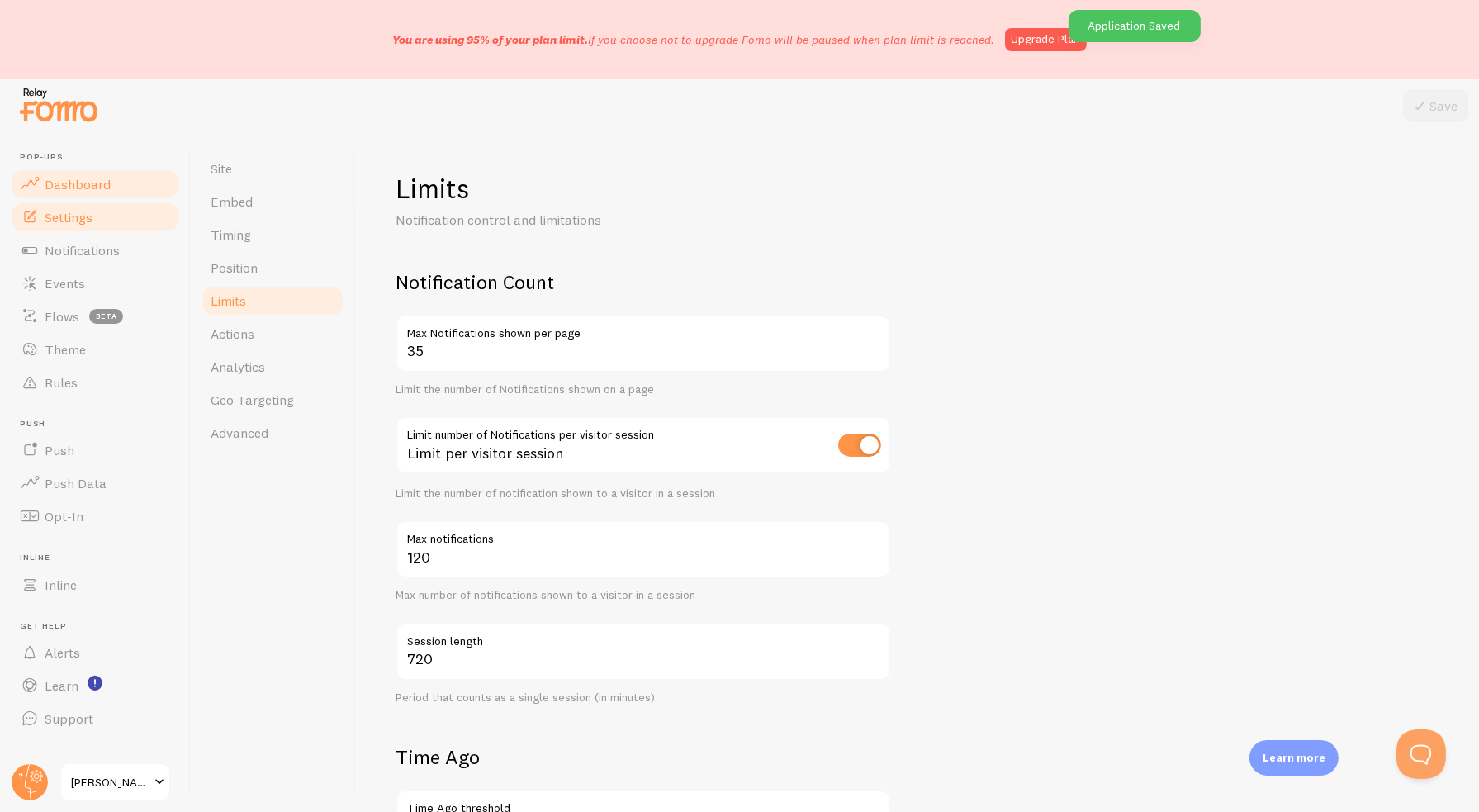
click at [89, 180] on span "Dashboard" at bounding box center [77, 183] width 66 height 17
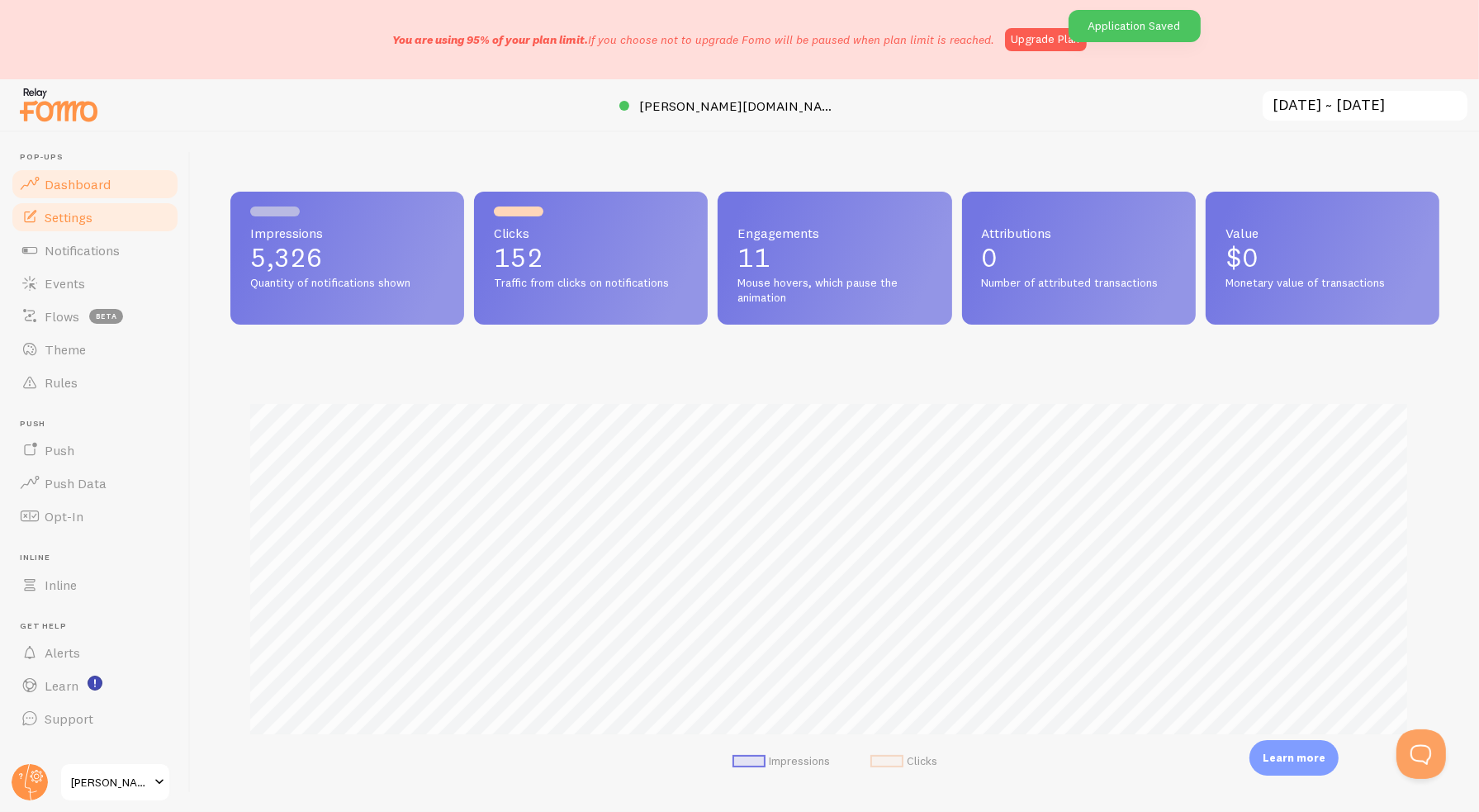
scroll to position [434, 1196]
click at [69, 227] on link "Settings" at bounding box center [95, 218] width 171 height 34
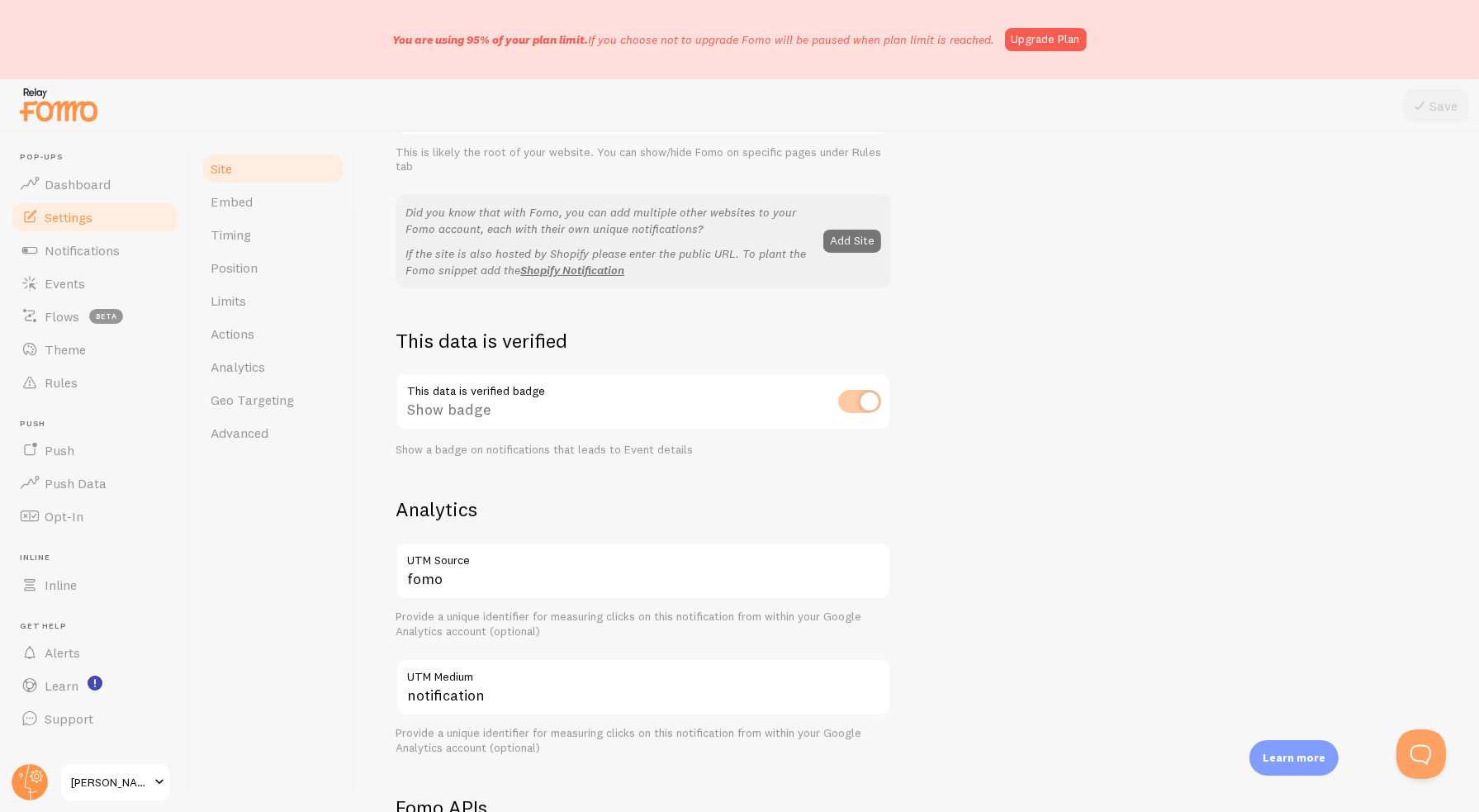
scroll to position [330, 0]
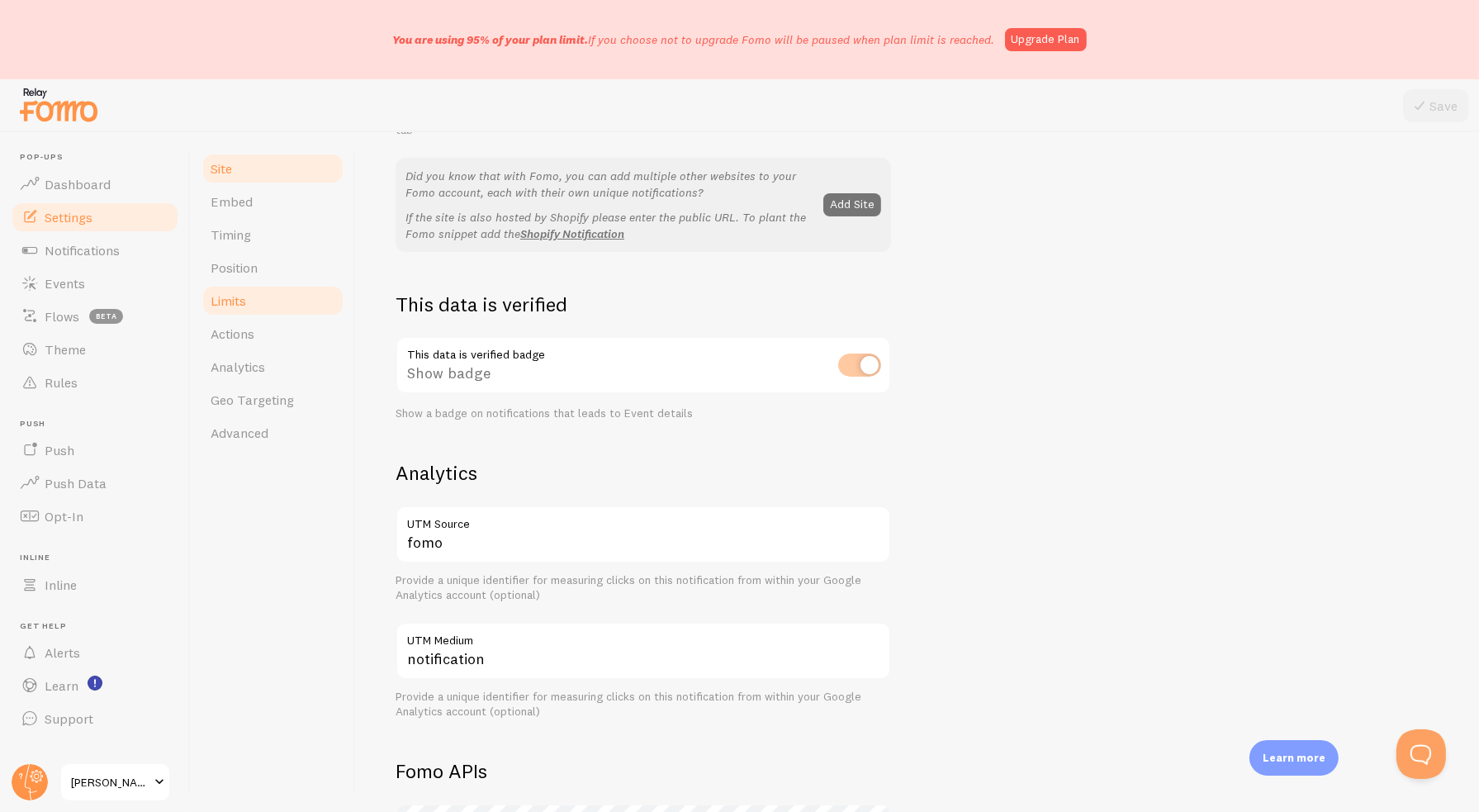
click at [251, 303] on link "Limits" at bounding box center [273, 301] width 145 height 34
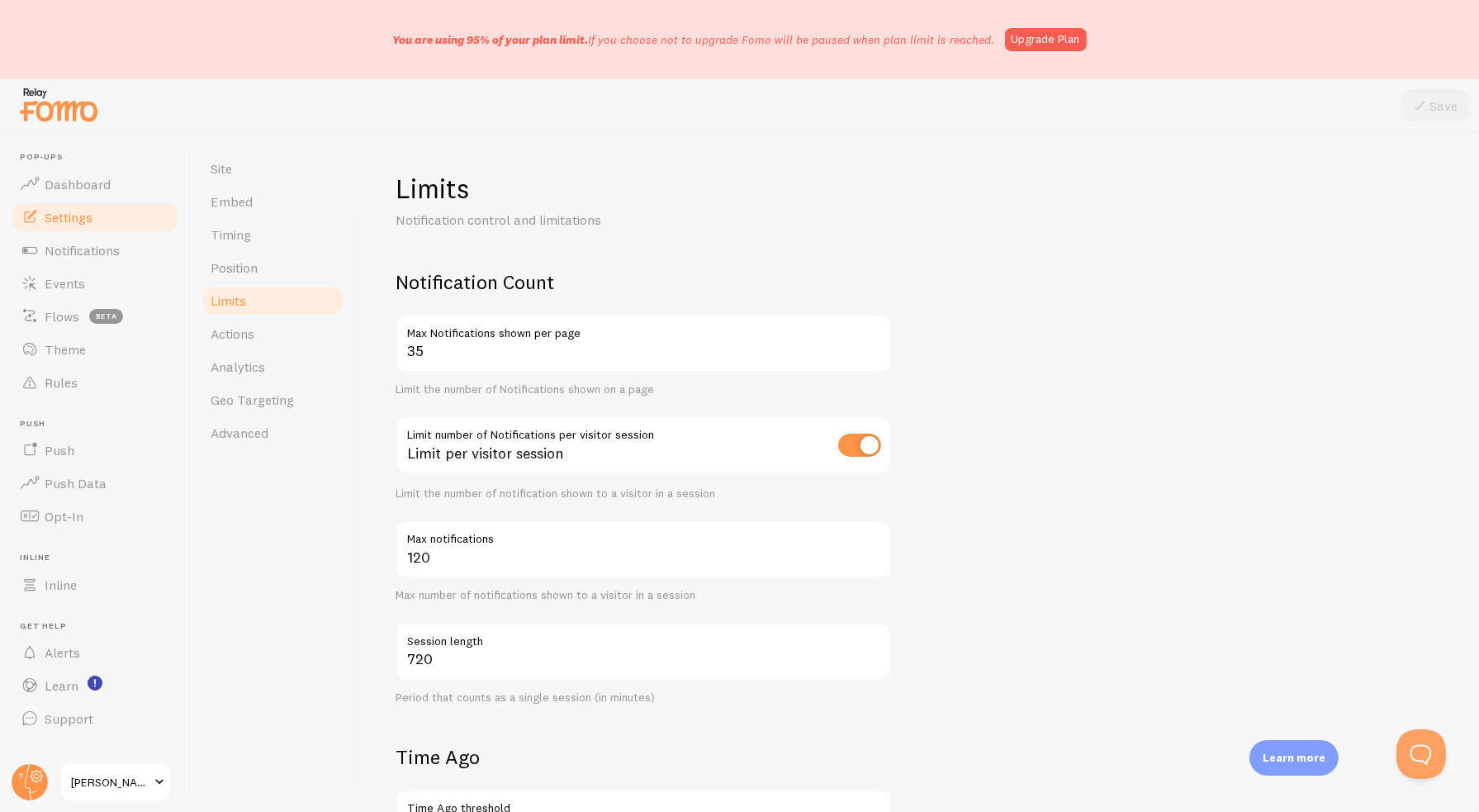
click at [73, 210] on span "Settings" at bounding box center [68, 217] width 48 height 17
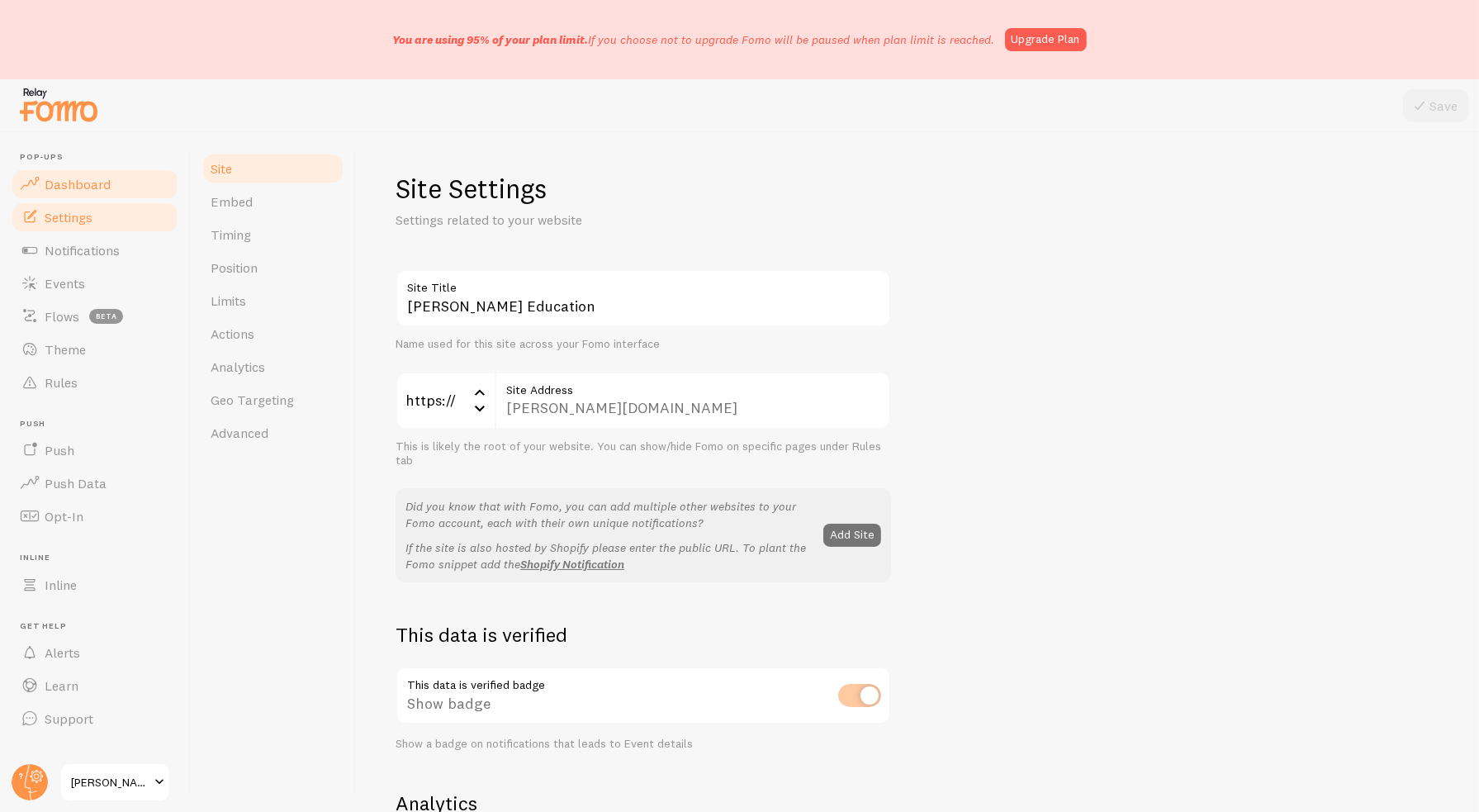
click at [52, 195] on link "Dashboard" at bounding box center [95, 184] width 171 height 34
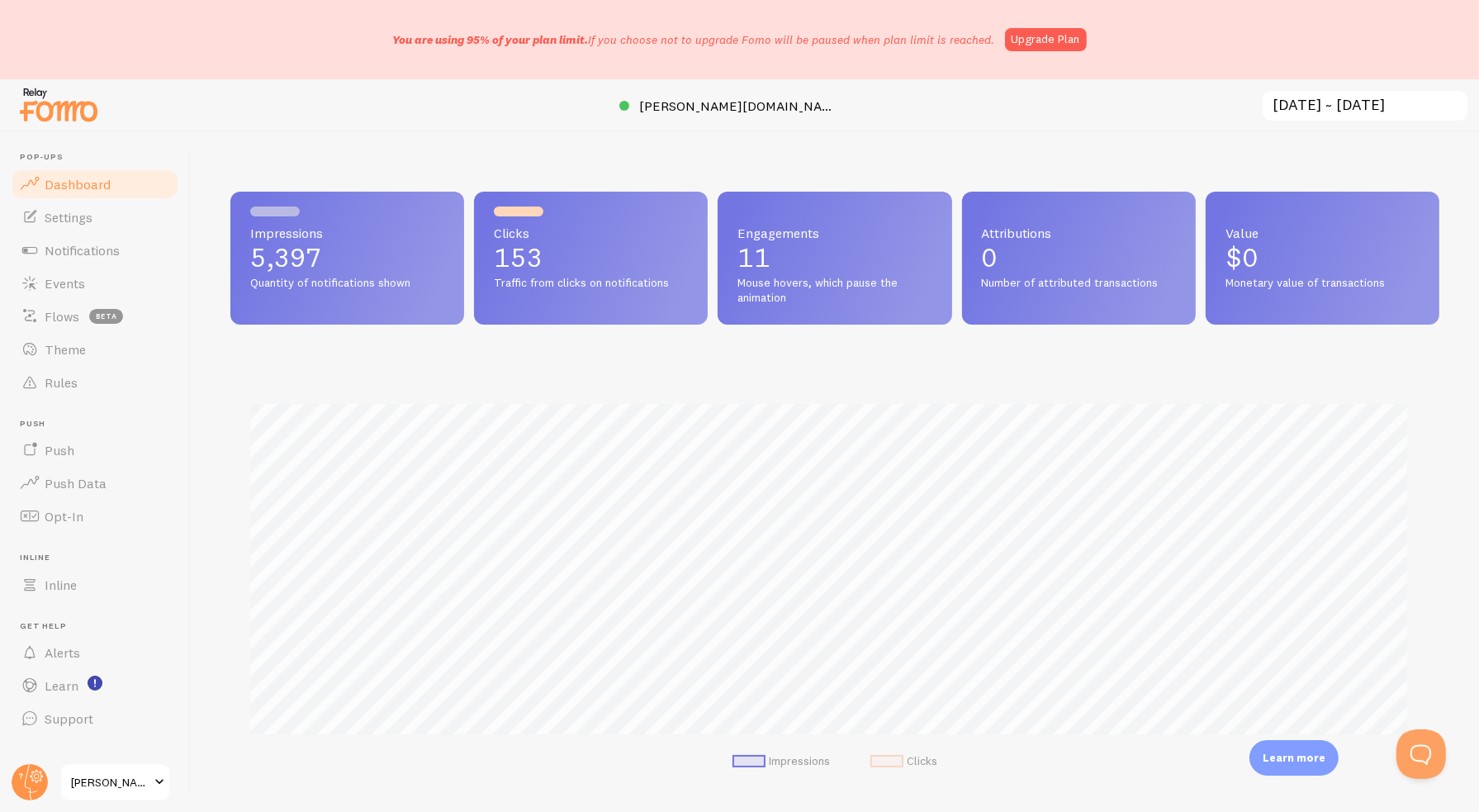
scroll to position [434, 1196]
click at [24, 791] on circle at bounding box center [30, 781] width 36 height 36
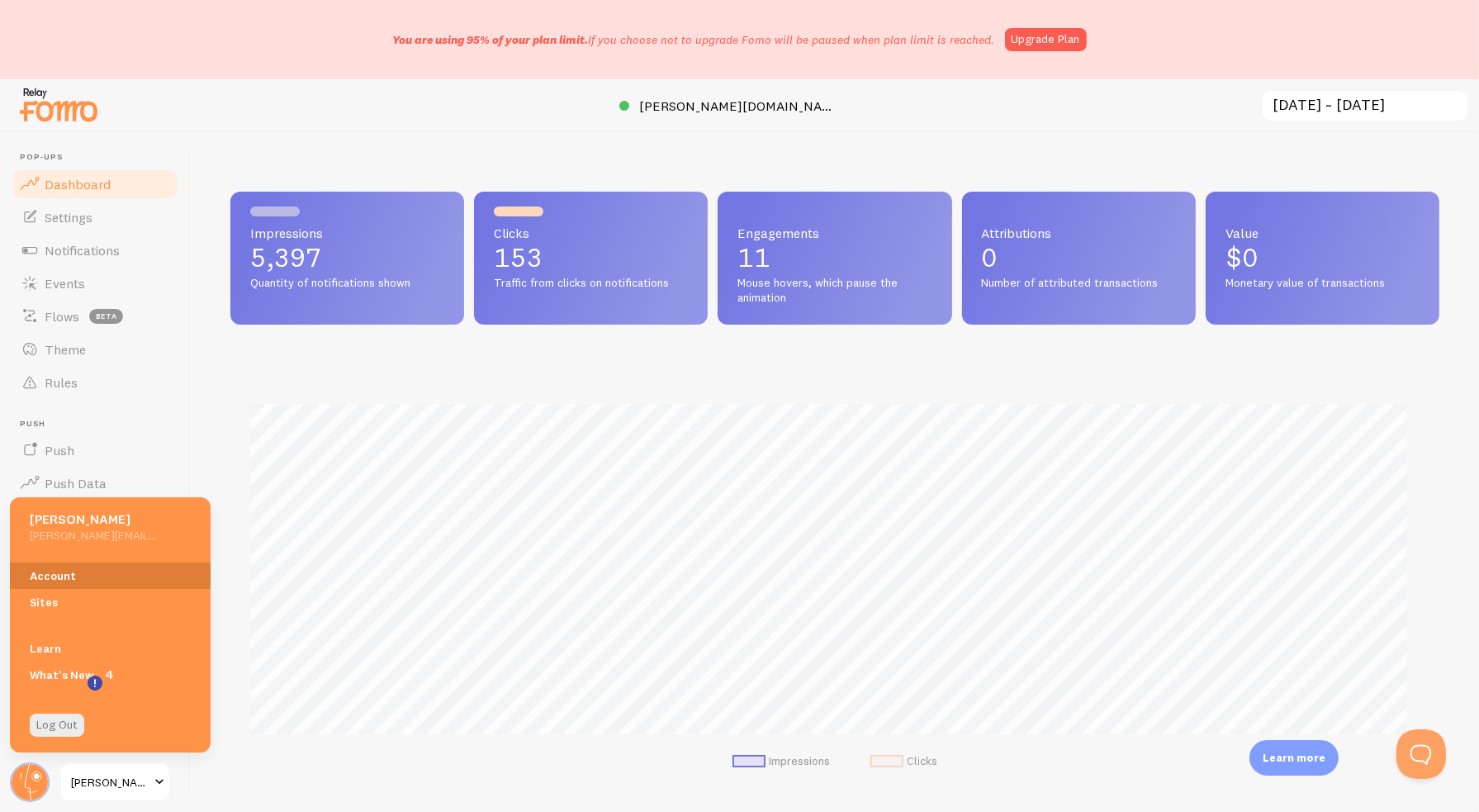
click at [62, 571] on link "Account" at bounding box center [110, 575] width 201 height 27
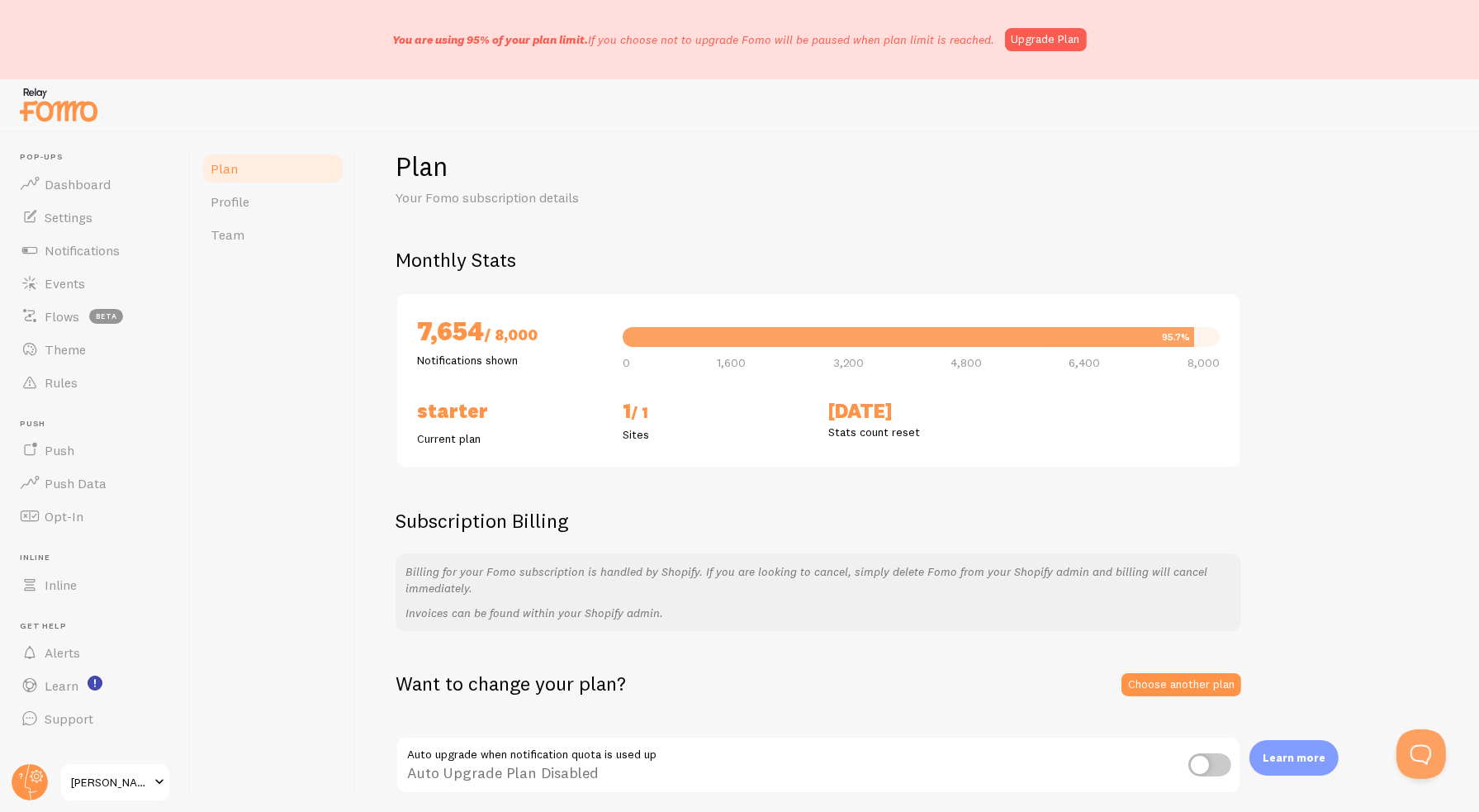
scroll to position [83, 0]
